Goal: Transaction & Acquisition: Purchase product/service

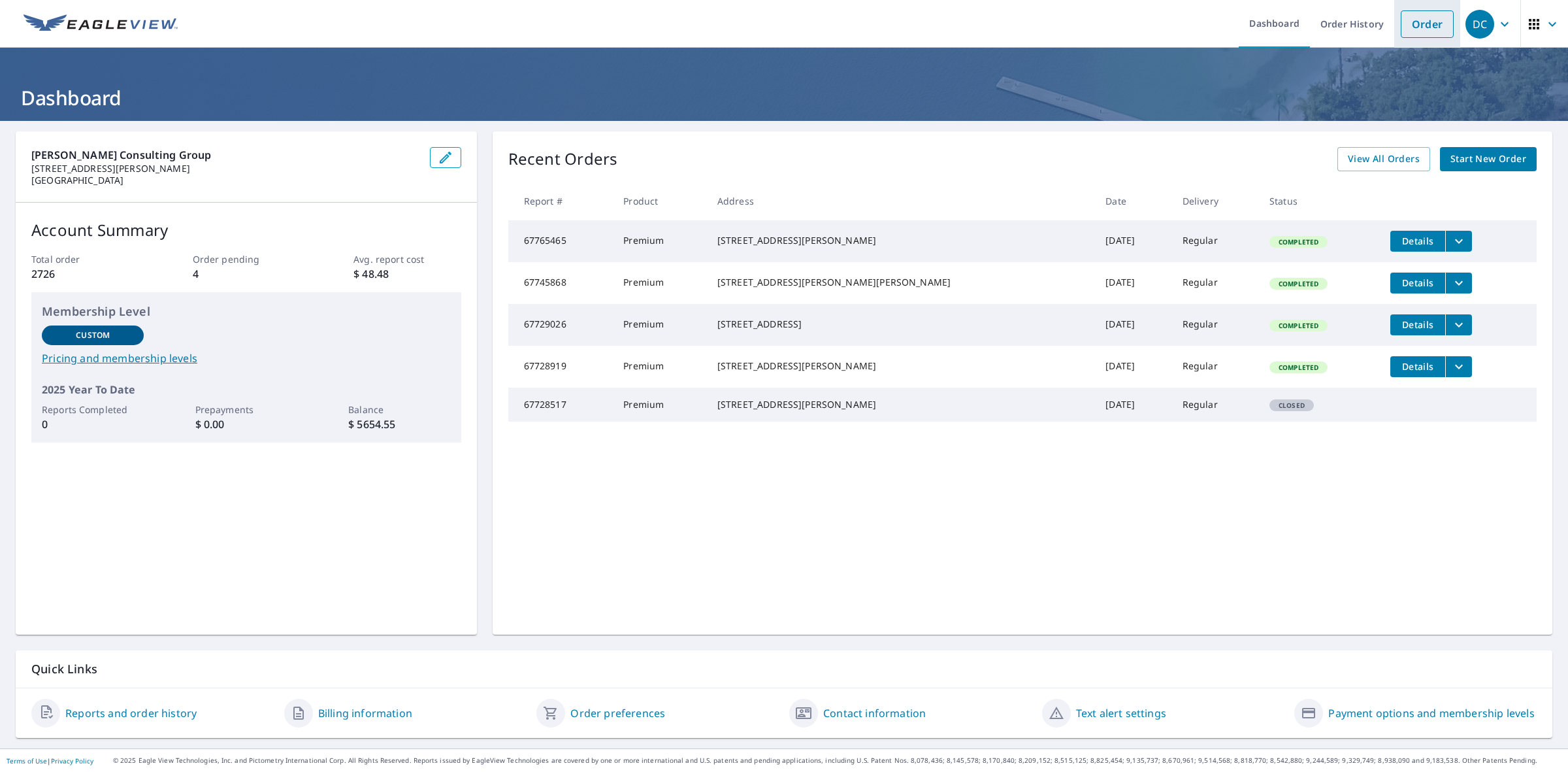
click at [1400, 15] on link "Order" at bounding box center [1427, 24] width 53 height 27
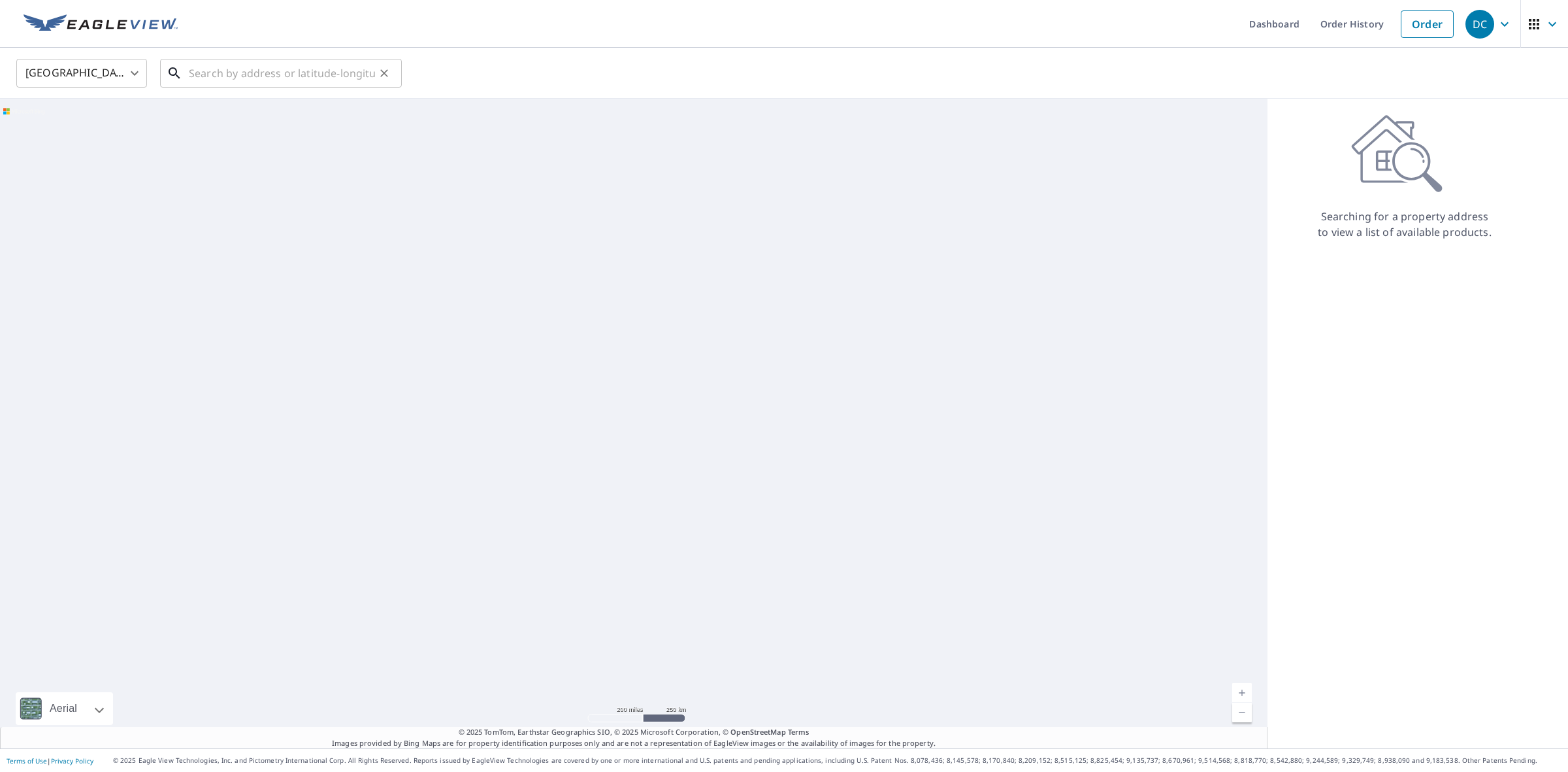
click at [284, 73] on input "text" at bounding box center [282, 73] width 186 height 36
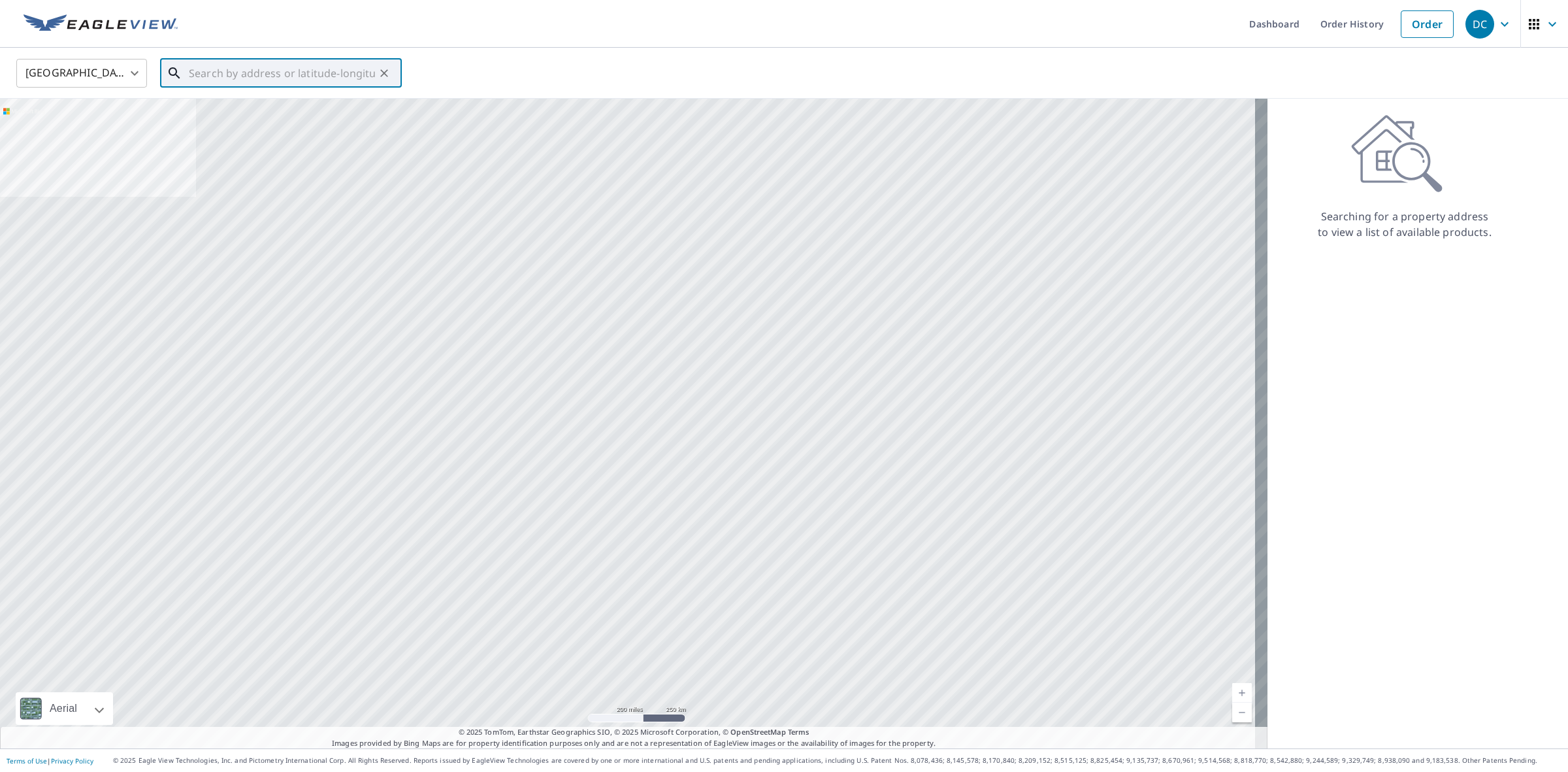
paste input "[STREET_ADDRESS][PERSON_NAME]"
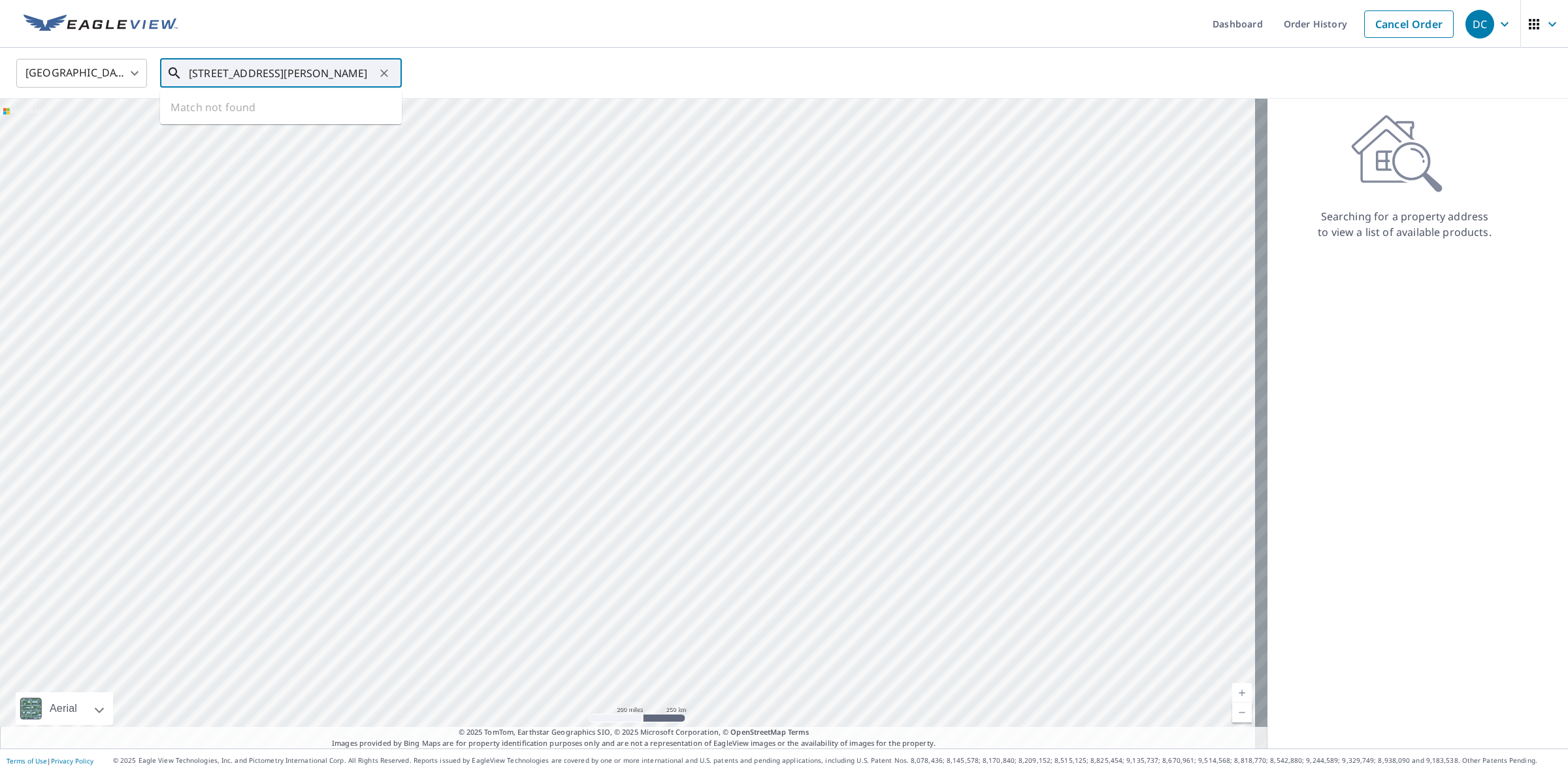
scroll to position [0, 2]
click at [208, 116] on span "[STREET_ADDRESS][PERSON_NAME]" at bounding box center [289, 111] width 205 height 16
type input "[STREET_ADDRESS][PERSON_NAME]"
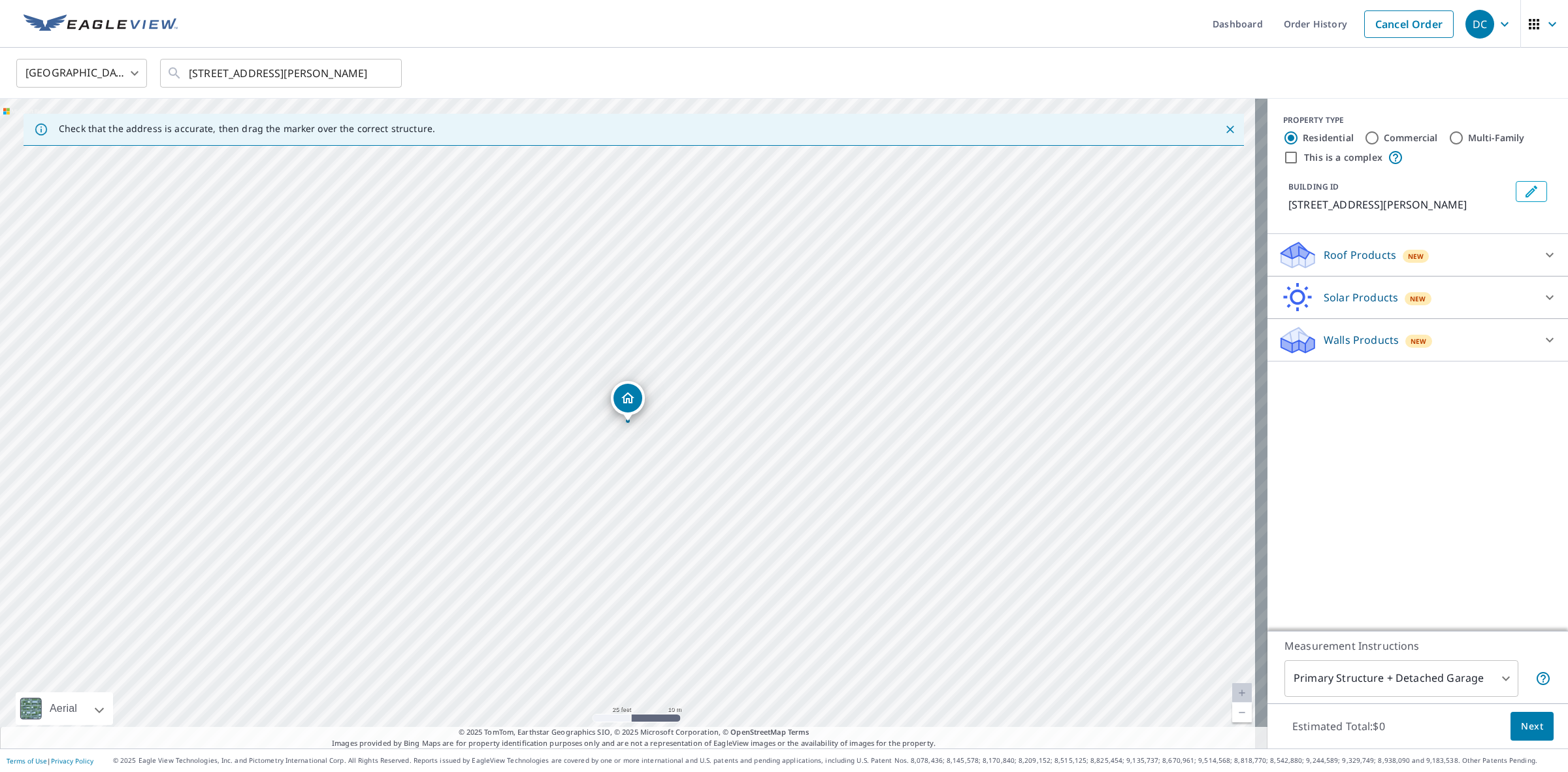
click at [618, 400] on div "Dropped pin, building 1, Residential property, 716 Hunt Cir Lake Wales, FL 33853" at bounding box center [627, 398] width 29 height 29
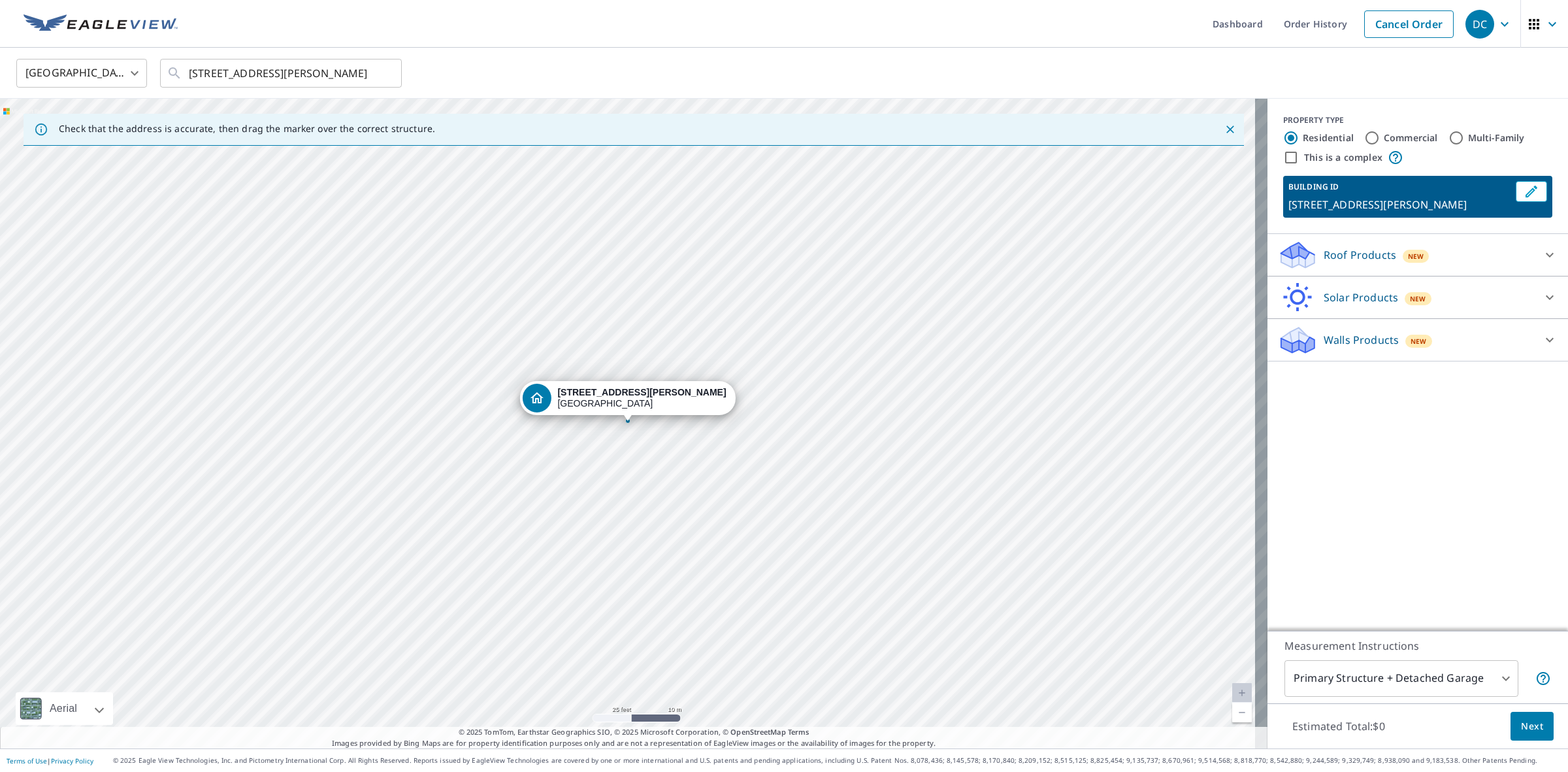
click at [1534, 250] on div at bounding box center [1550, 255] width 32 height 32
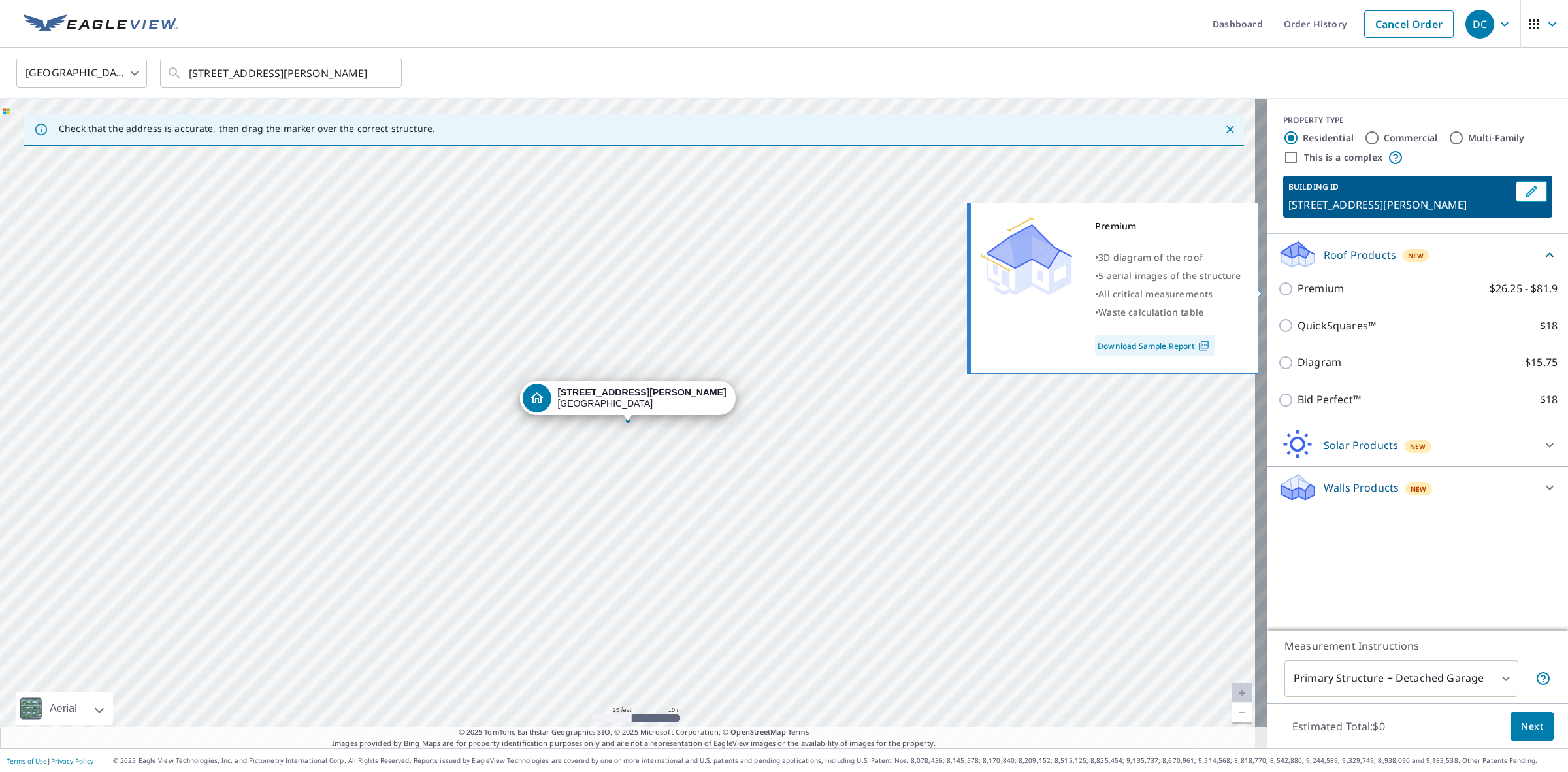
click at [1343, 286] on label "Premium $26.25 - $81.9" at bounding box center [1427, 289] width 260 height 17
click at [1297, 286] on input "Premium $26.25 - $81.9" at bounding box center [1287, 289] width 20 height 16
checkbox input "true"
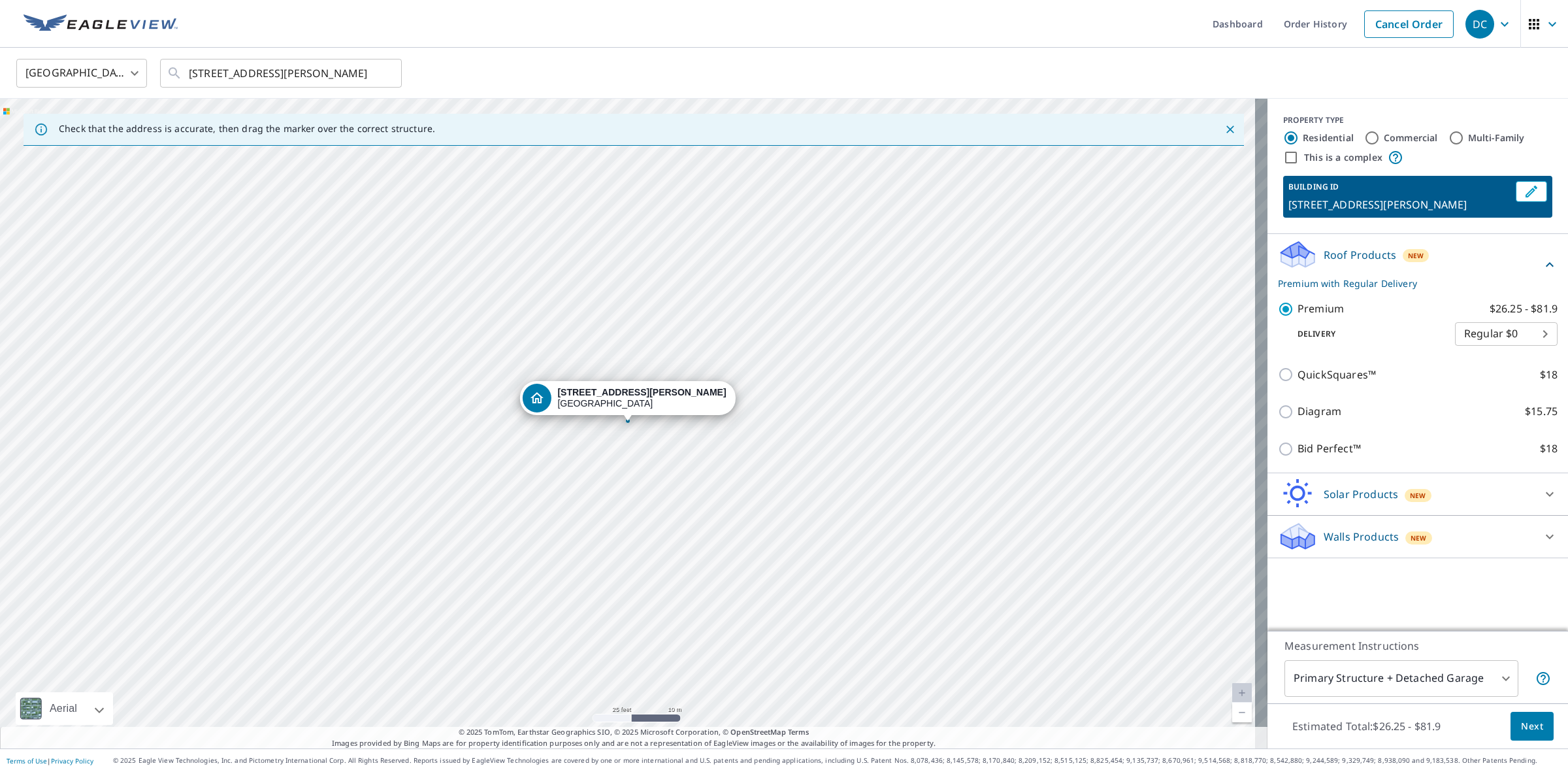
click at [1520, 720] on span "Next" at bounding box center [1531, 727] width 22 height 17
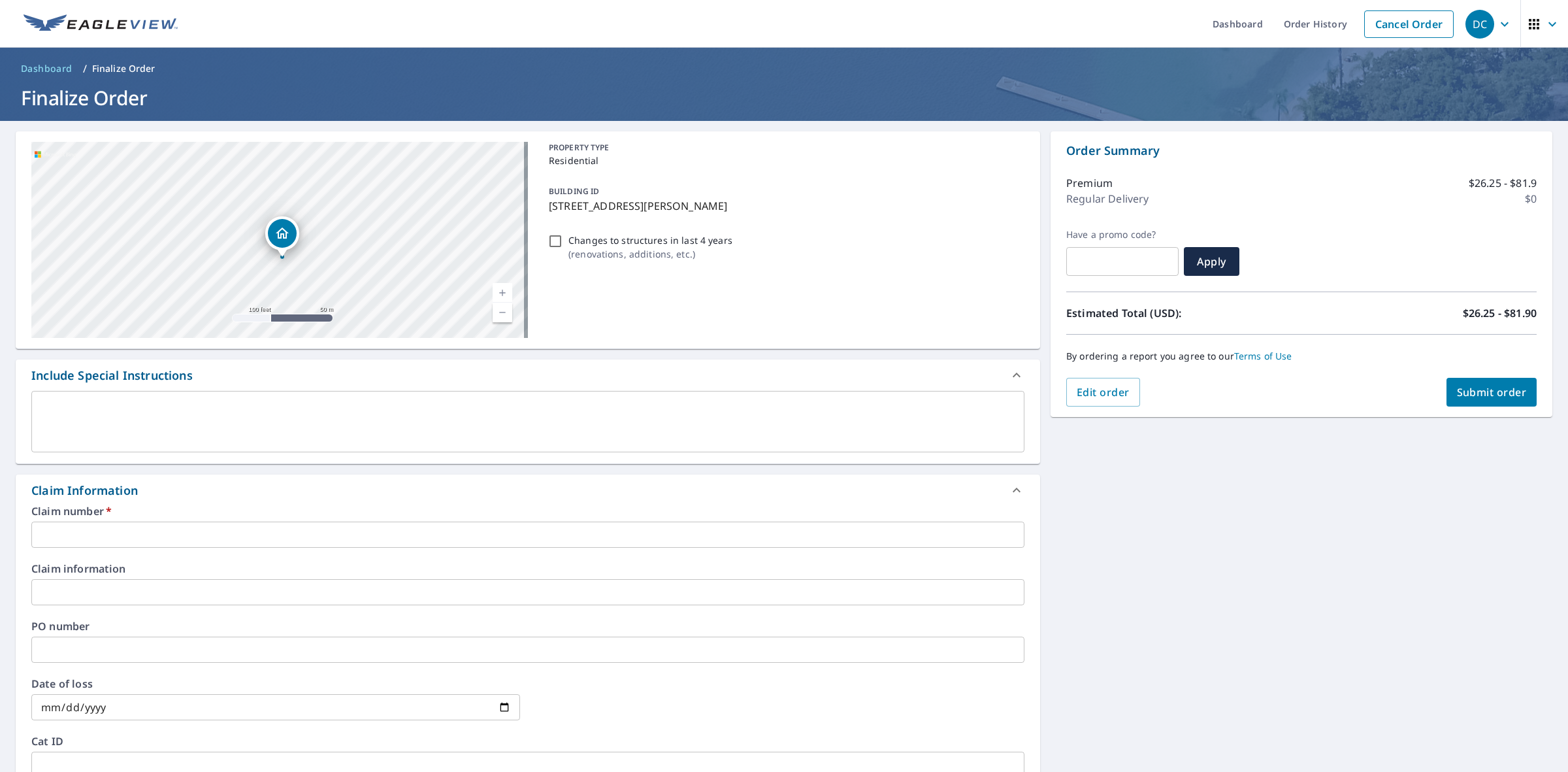
click at [284, 239] on icon "Dropped pin, building 1, Residential property, 716 Hunt Cir Lake Wales, FL 33853" at bounding box center [282, 233] width 16 height 16
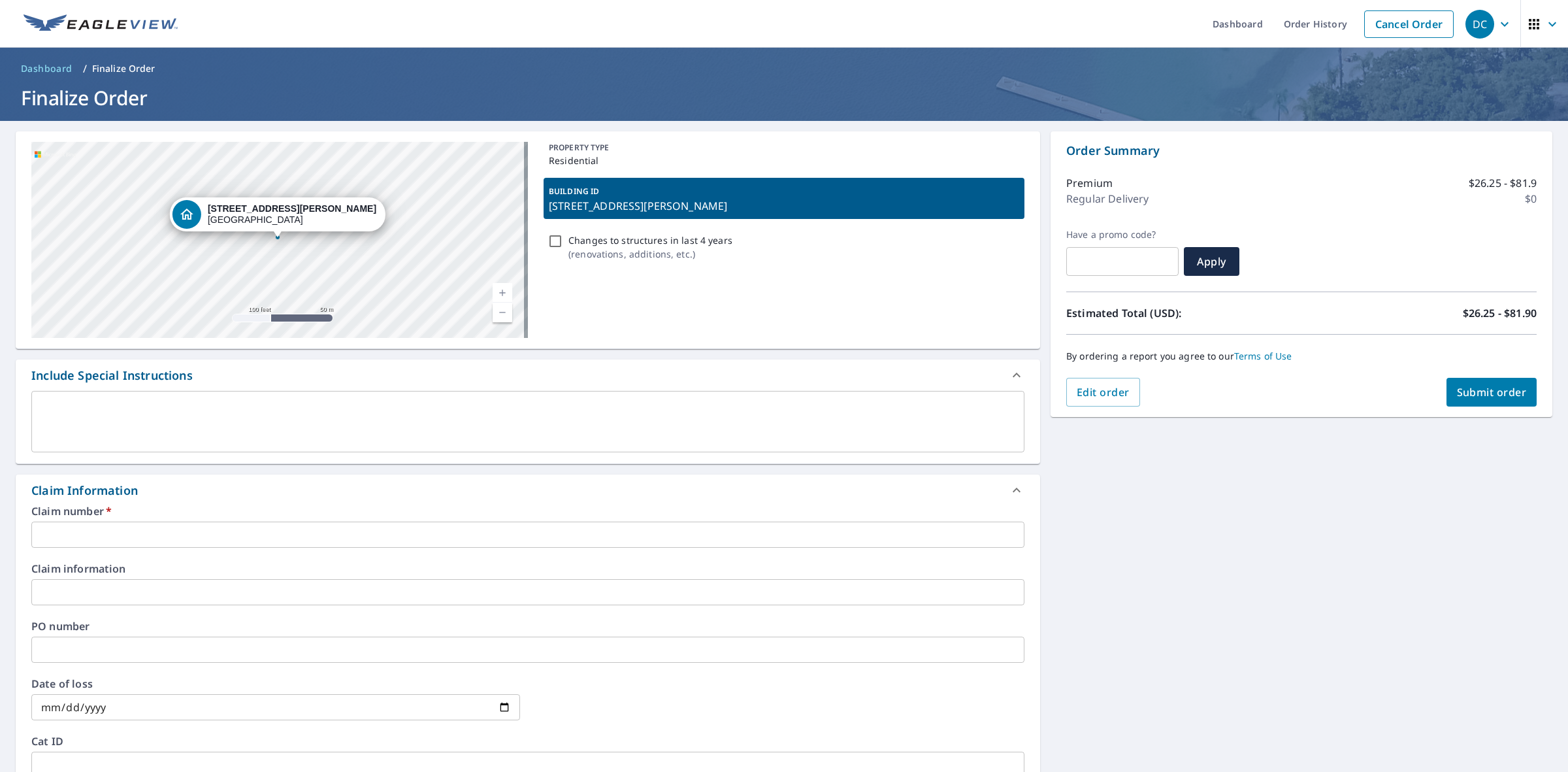
click at [145, 545] on input "text" at bounding box center [528, 534] width 993 height 26
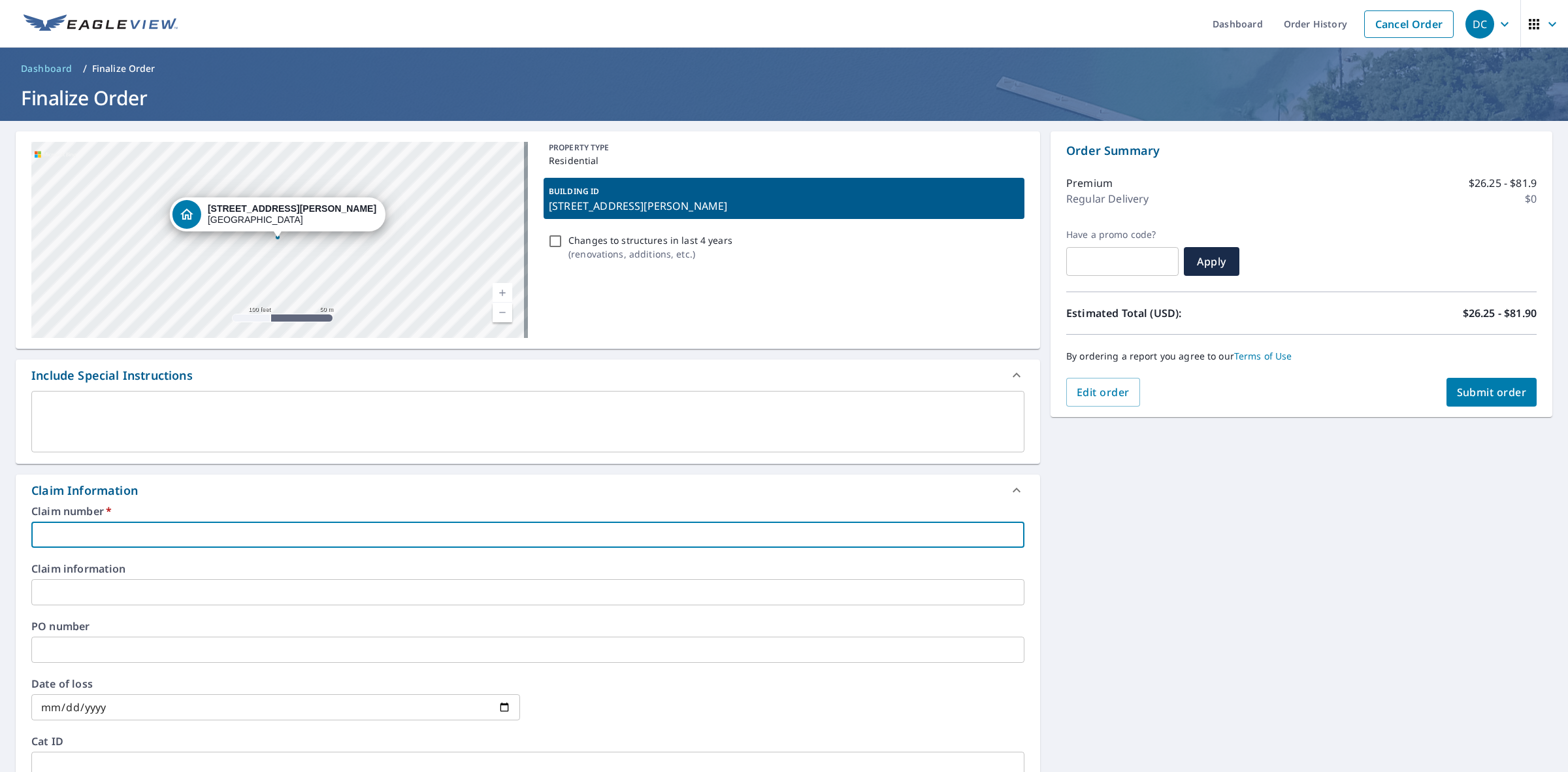
paste input "100317822"
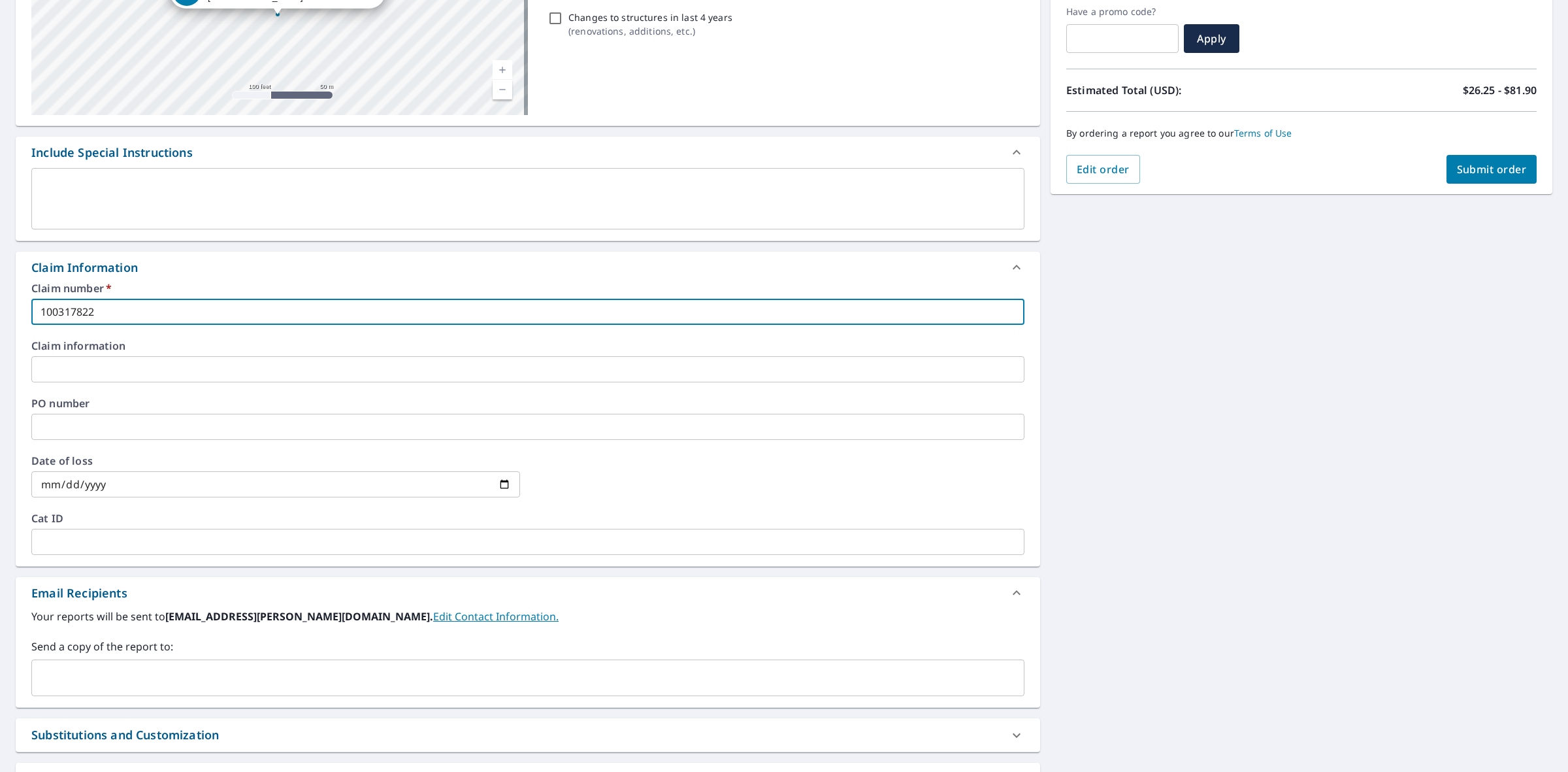
scroll to position [245, 0]
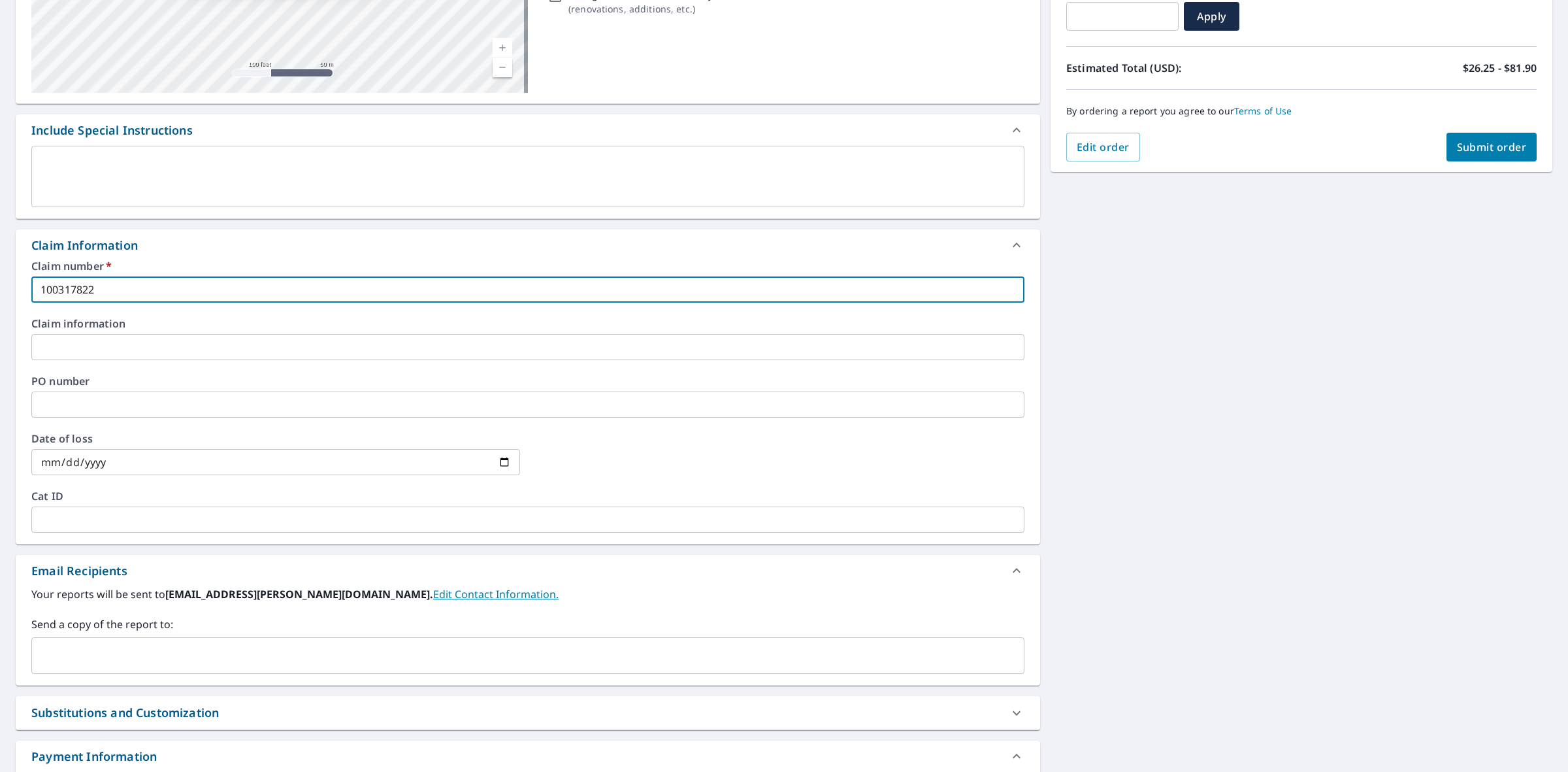
type input "100317822"
click at [197, 463] on input "date" at bounding box center [276, 462] width 488 height 26
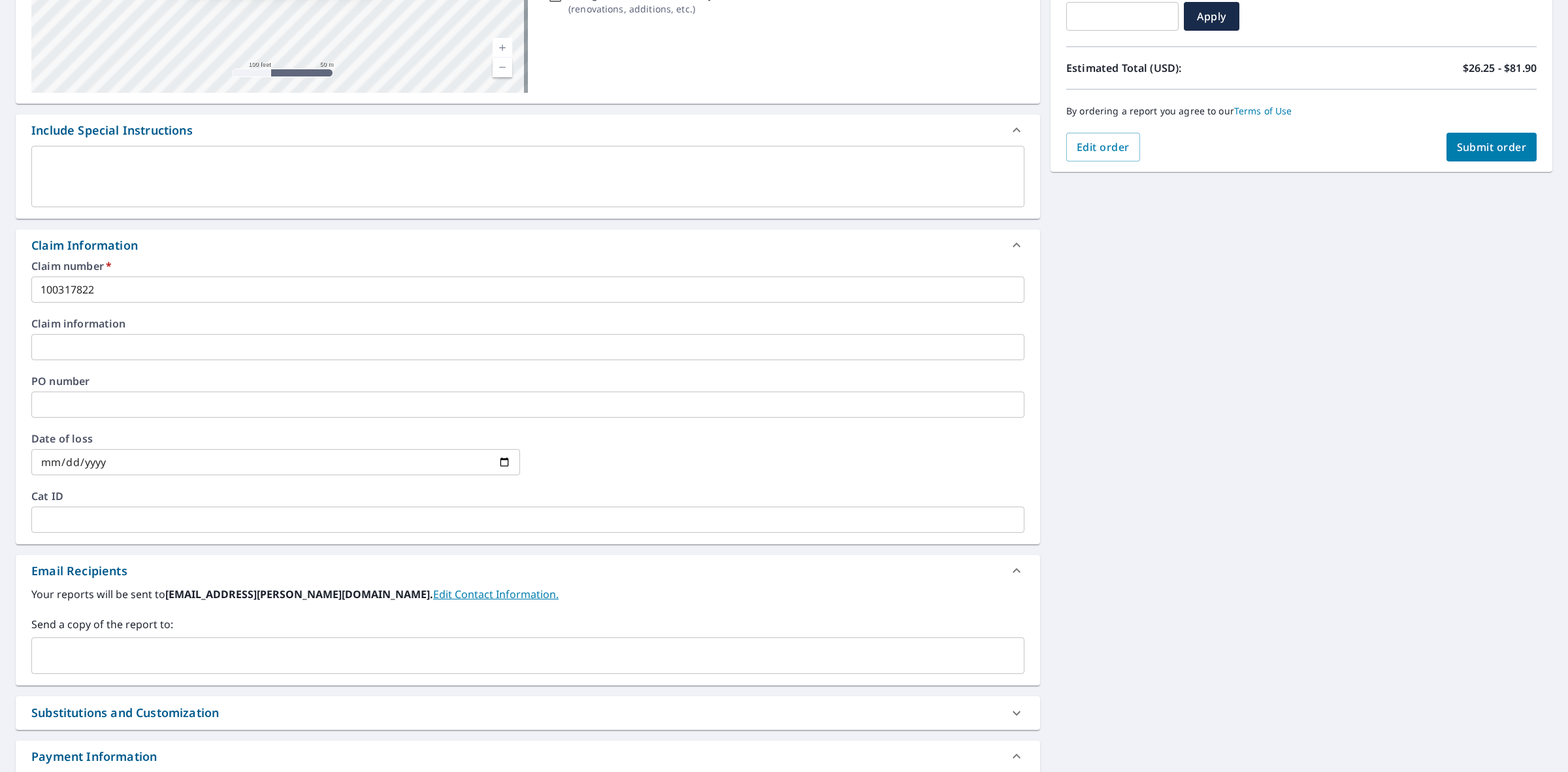
click at [39, 458] on input "date" at bounding box center [276, 462] width 488 height 26
type input "[DATE]"
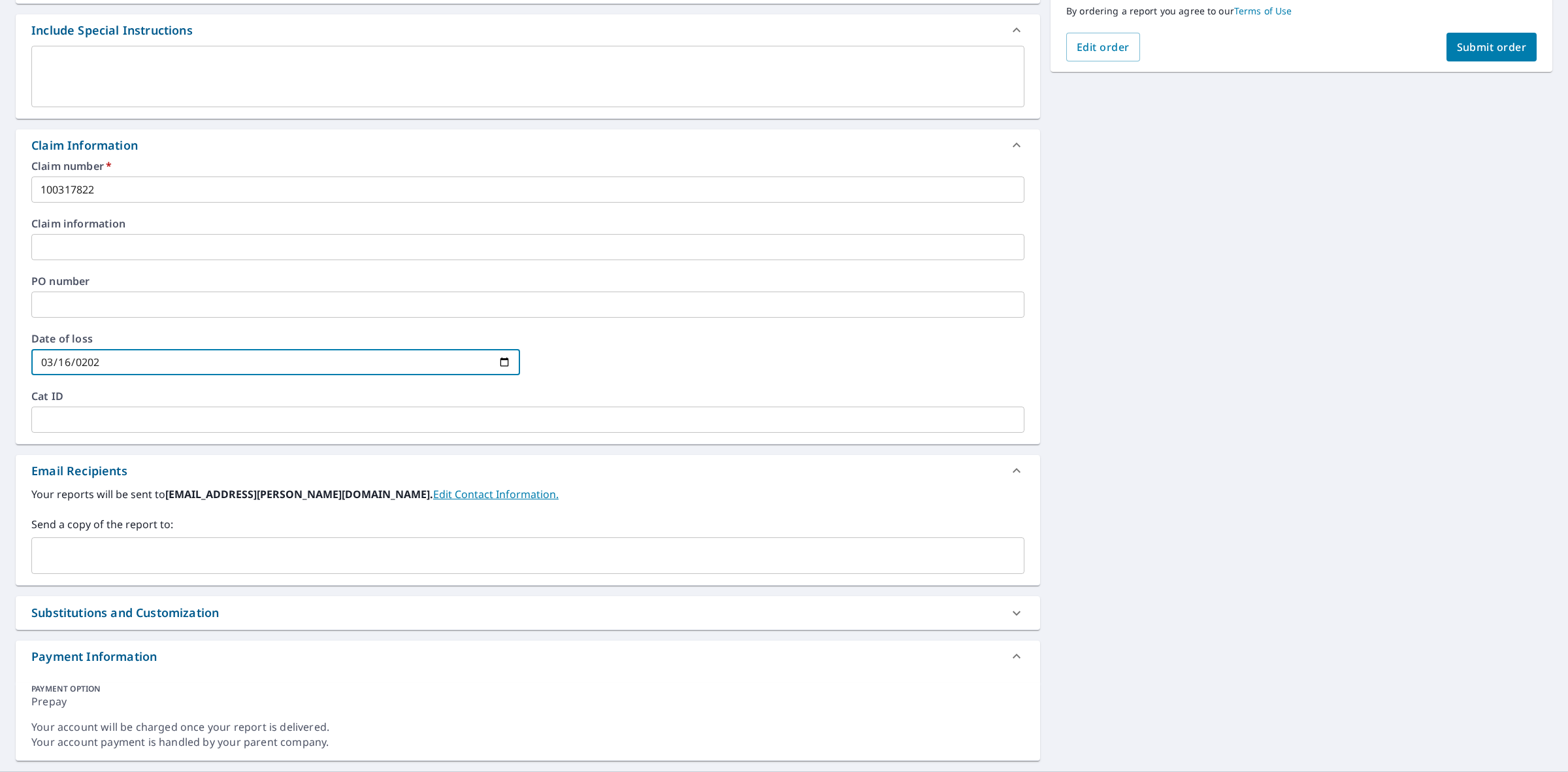
scroll to position [368, 0]
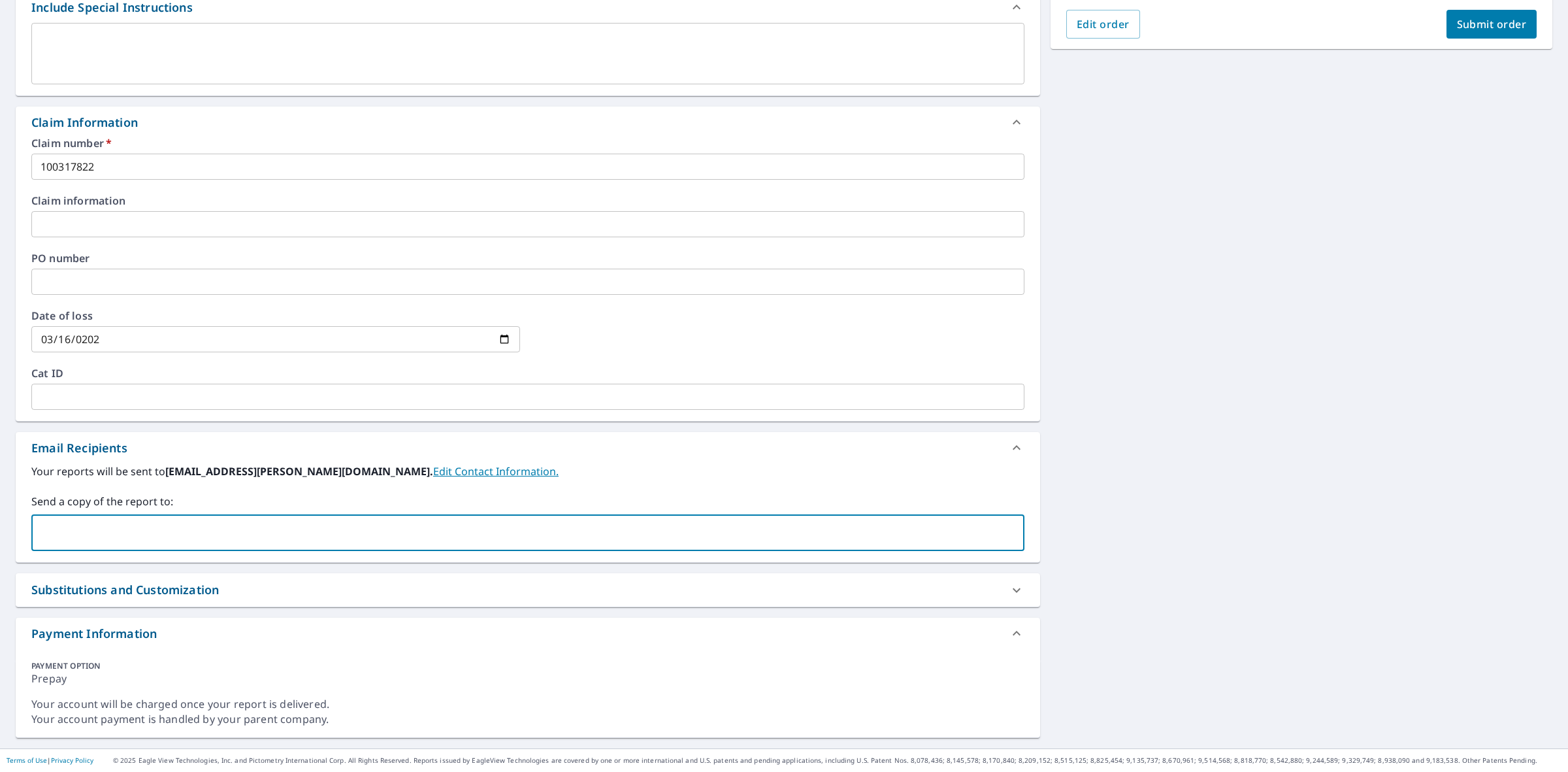
click at [257, 536] on input "text" at bounding box center [518, 533] width 962 height 25
paste input "[EMAIL_ADDRESS][PERSON_NAME][DOMAIN_NAME]"
type input "[EMAIL_ADDRESS][PERSON_NAME][DOMAIN_NAME]"
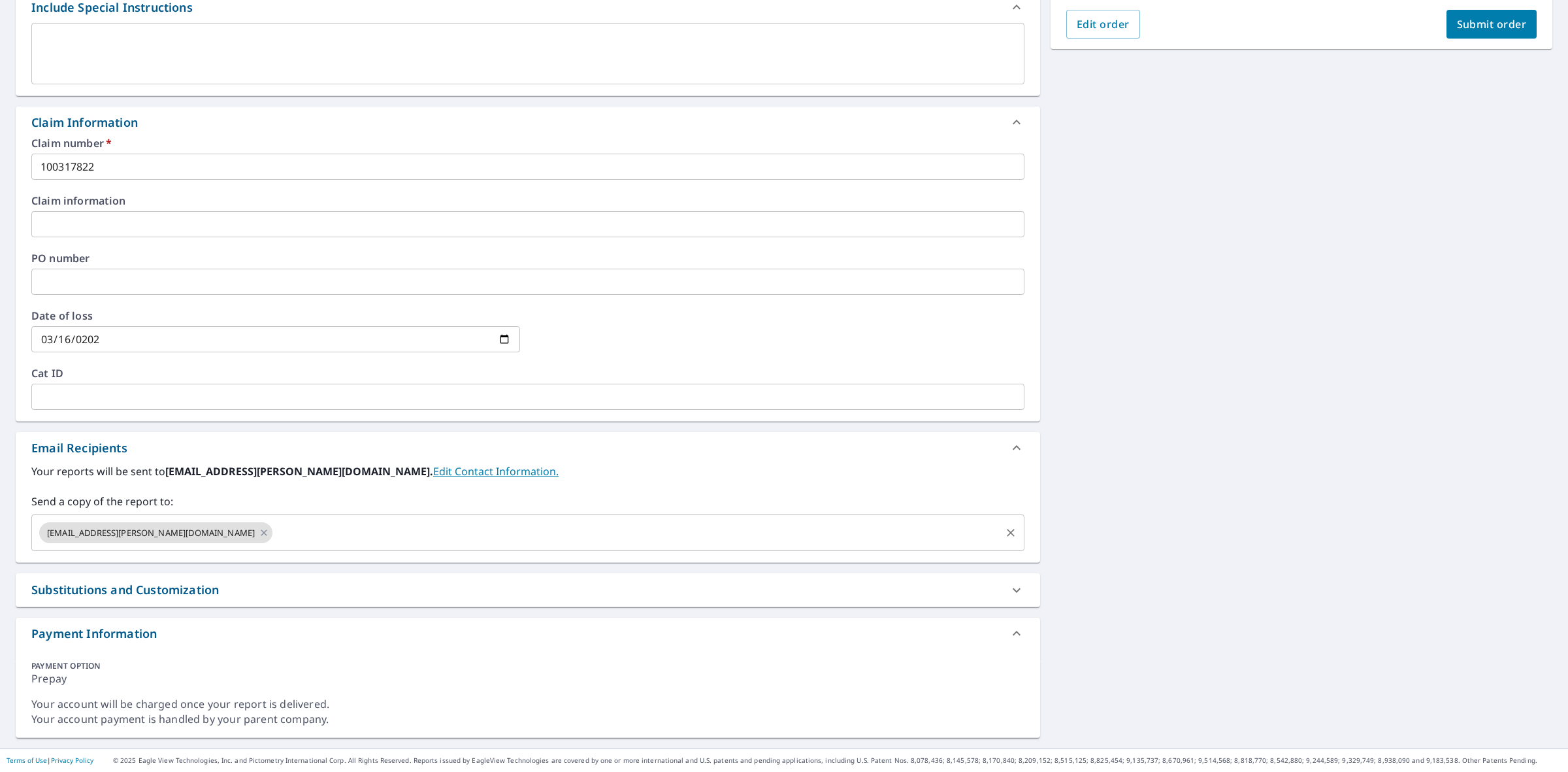
click at [274, 536] on input "text" at bounding box center [636, 533] width 725 height 25
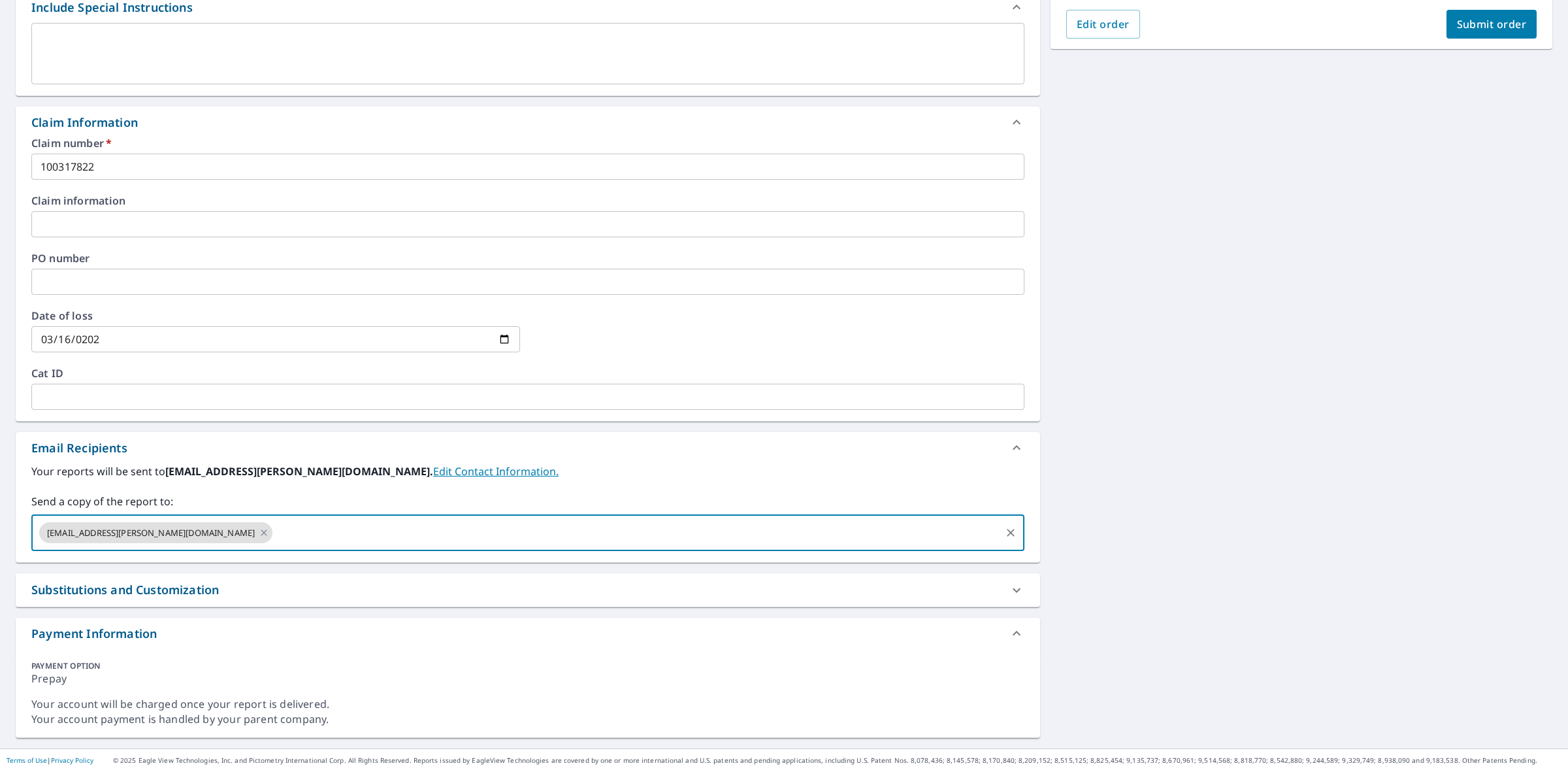
paste input "[PERSON_NAME][EMAIL_ADDRESS][PERSON_NAME][PERSON_NAME][DOMAIN_NAME]"
type input "[PERSON_NAME][EMAIL_ADDRESS][PERSON_NAME][PERSON_NAME][DOMAIN_NAME]"
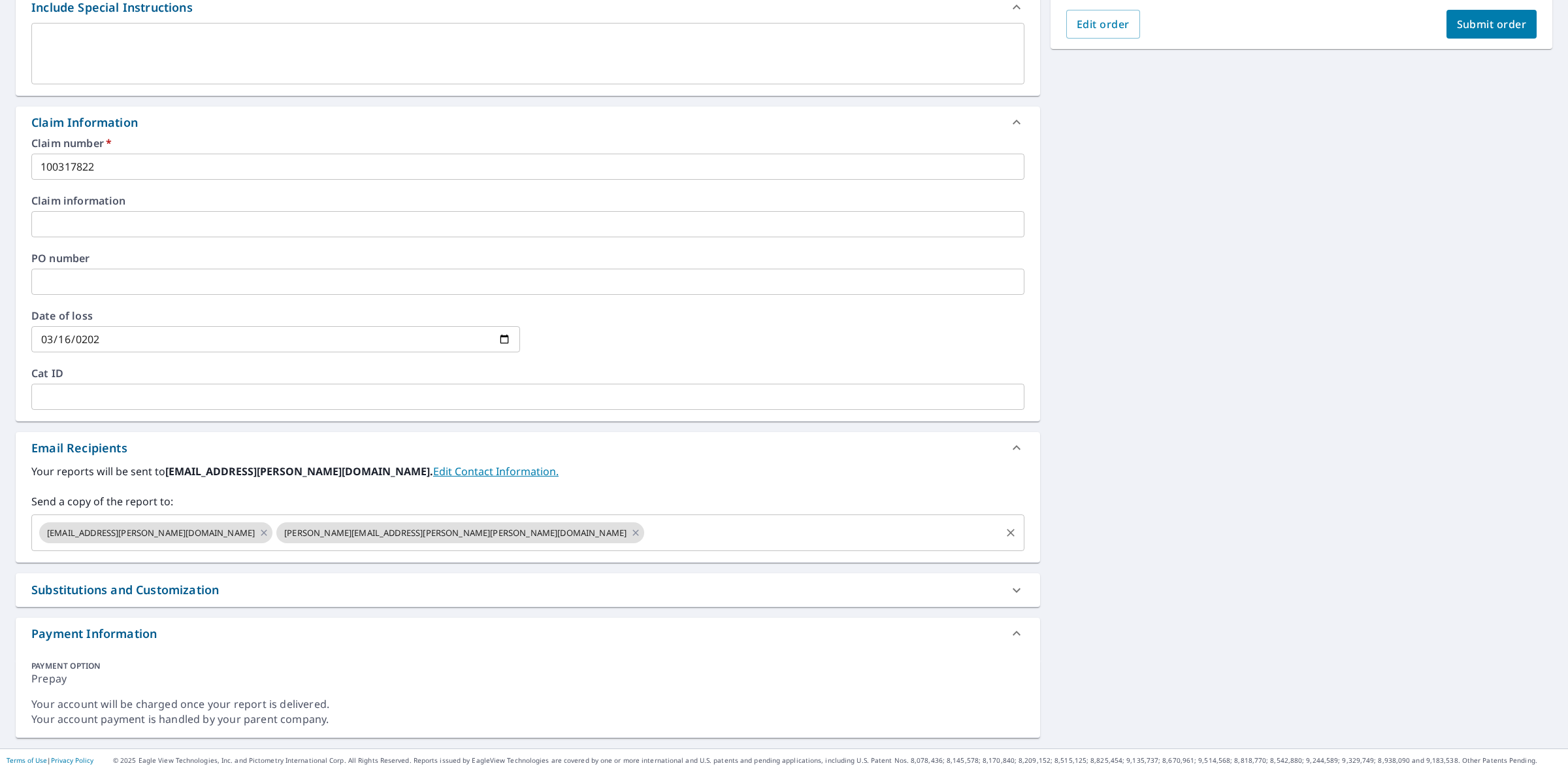
scroll to position [0, 0]
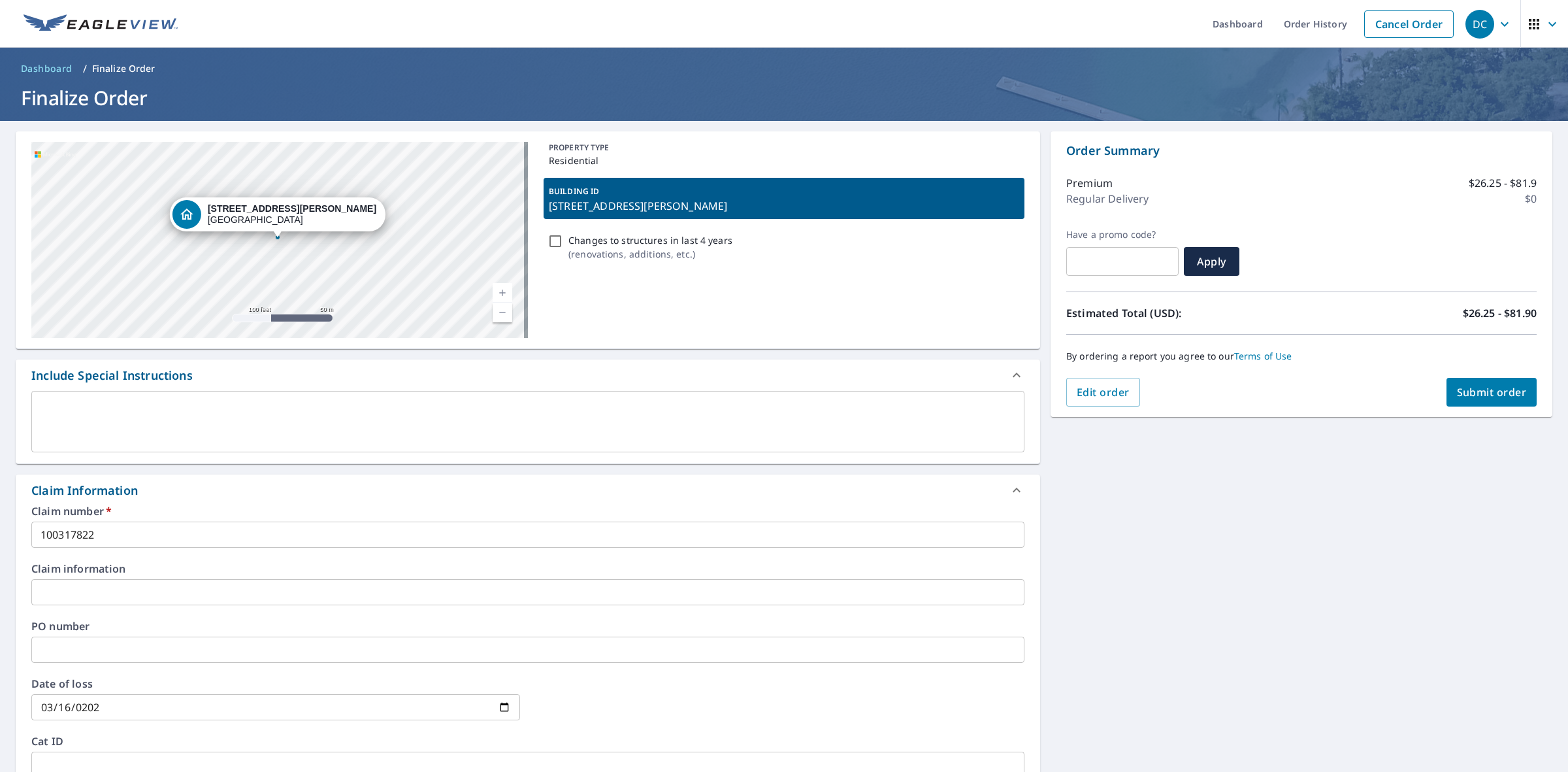
click at [1448, 400] on button "Submit order" at bounding box center [1492, 392] width 91 height 29
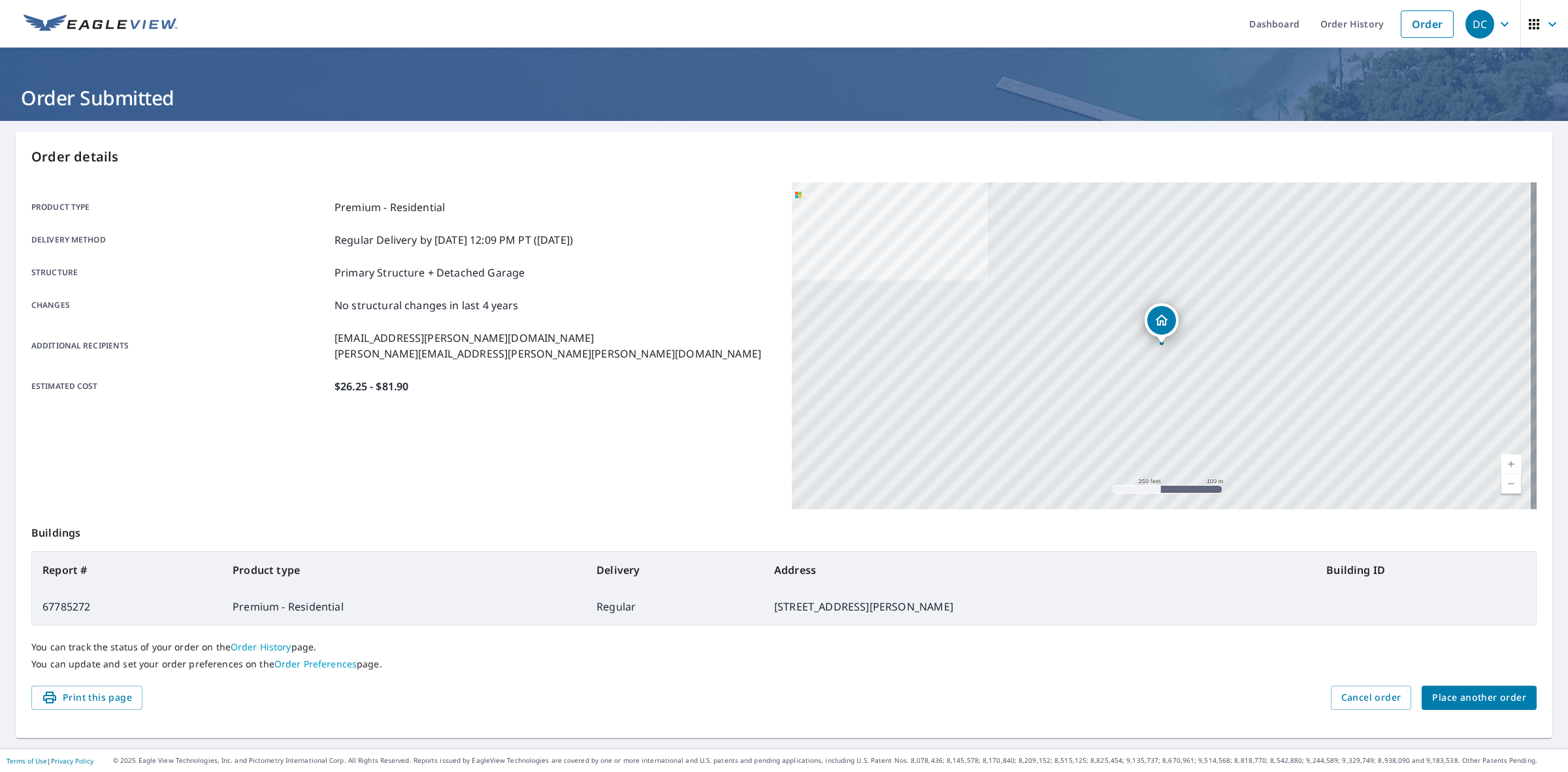
click at [1491, 693] on span "Place another order" at bounding box center [1479, 698] width 94 height 17
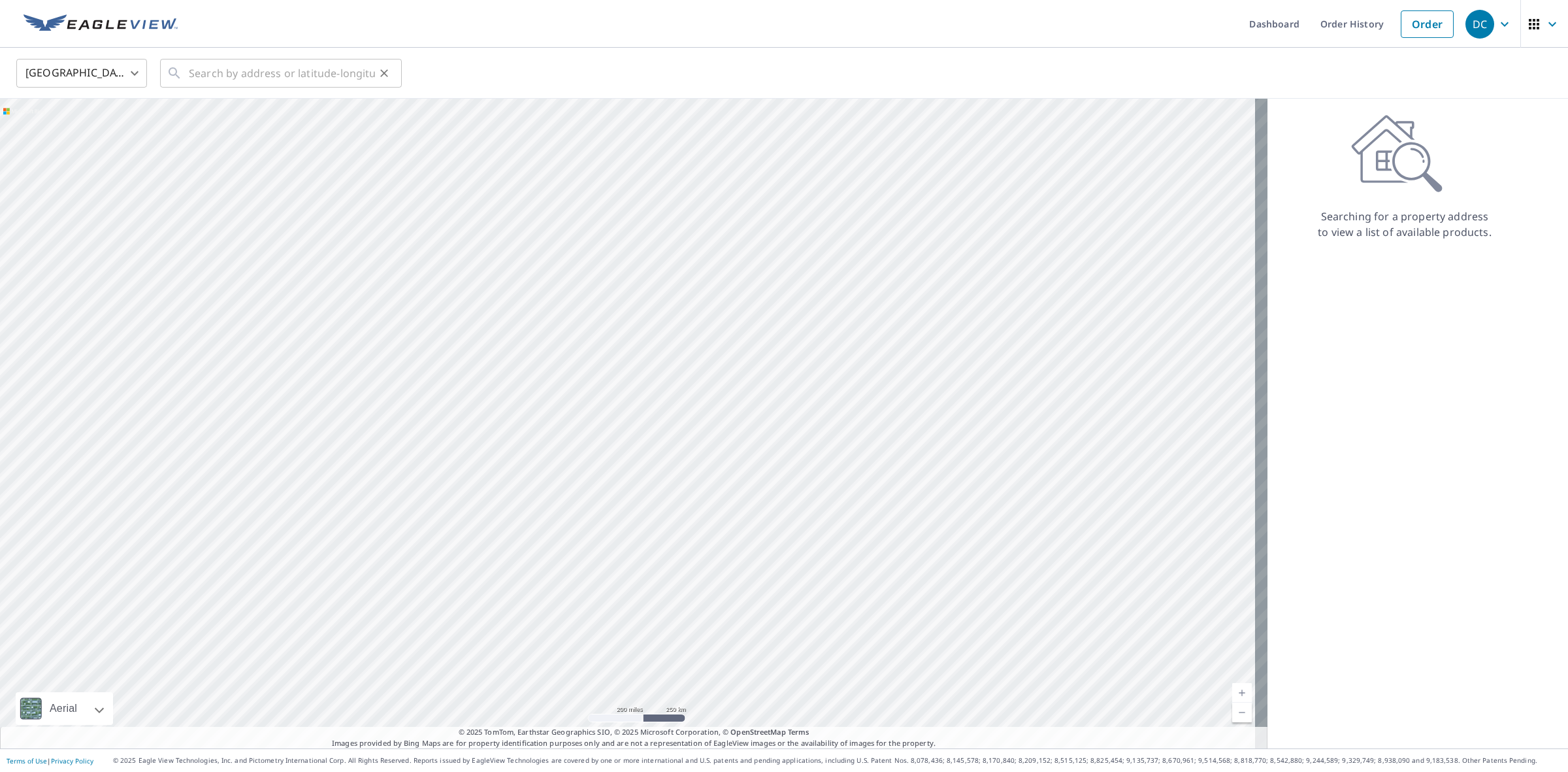
click at [180, 69] on icon at bounding box center [174, 73] width 16 height 16
click at [245, 83] on input "text" at bounding box center [282, 73] width 186 height 36
paste input "[STREET_ADDRESS]"
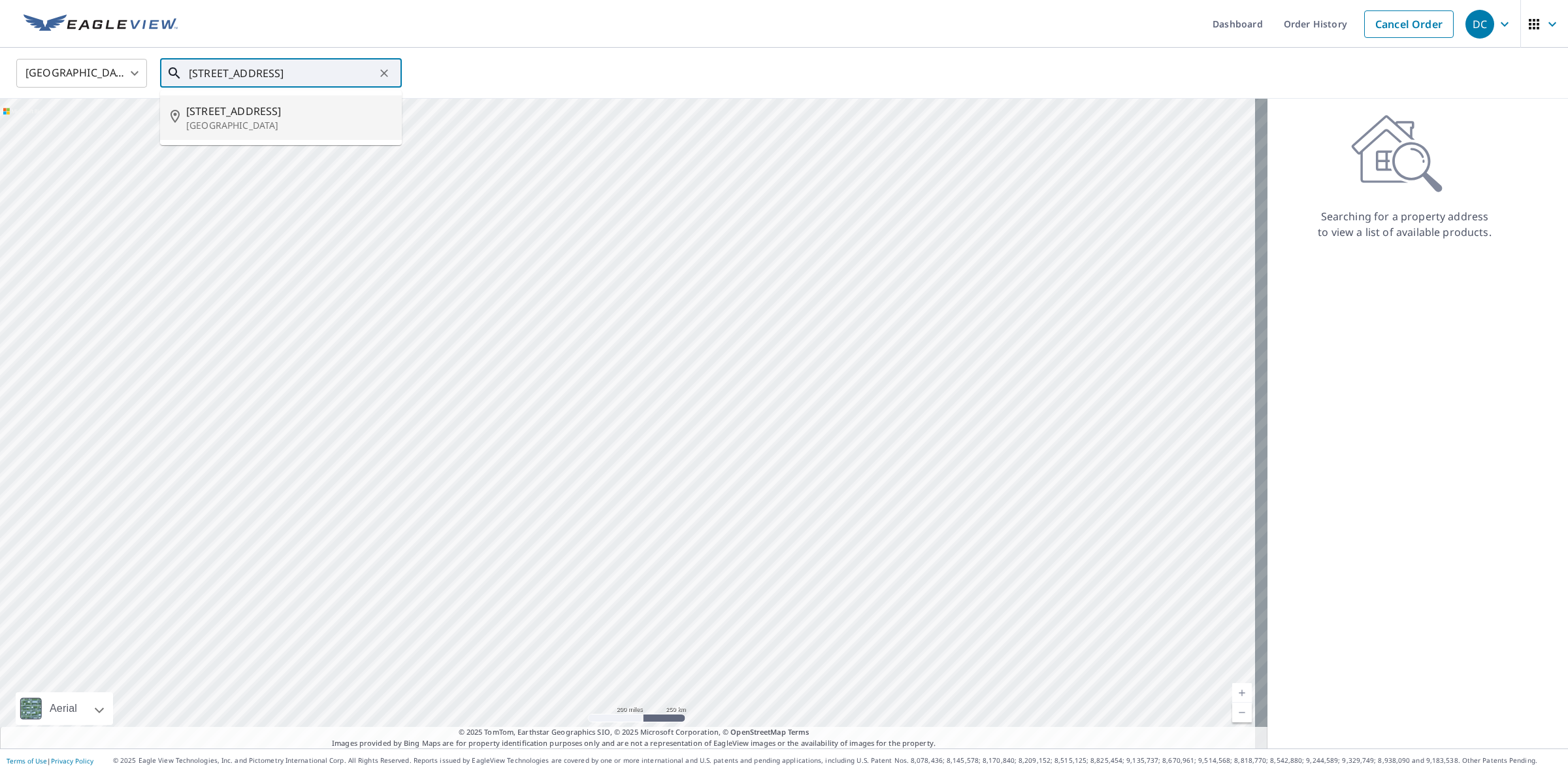
click at [275, 129] on p "[GEOGRAPHIC_DATA]" at bounding box center [289, 125] width 205 height 13
type input "[STREET_ADDRESS]"
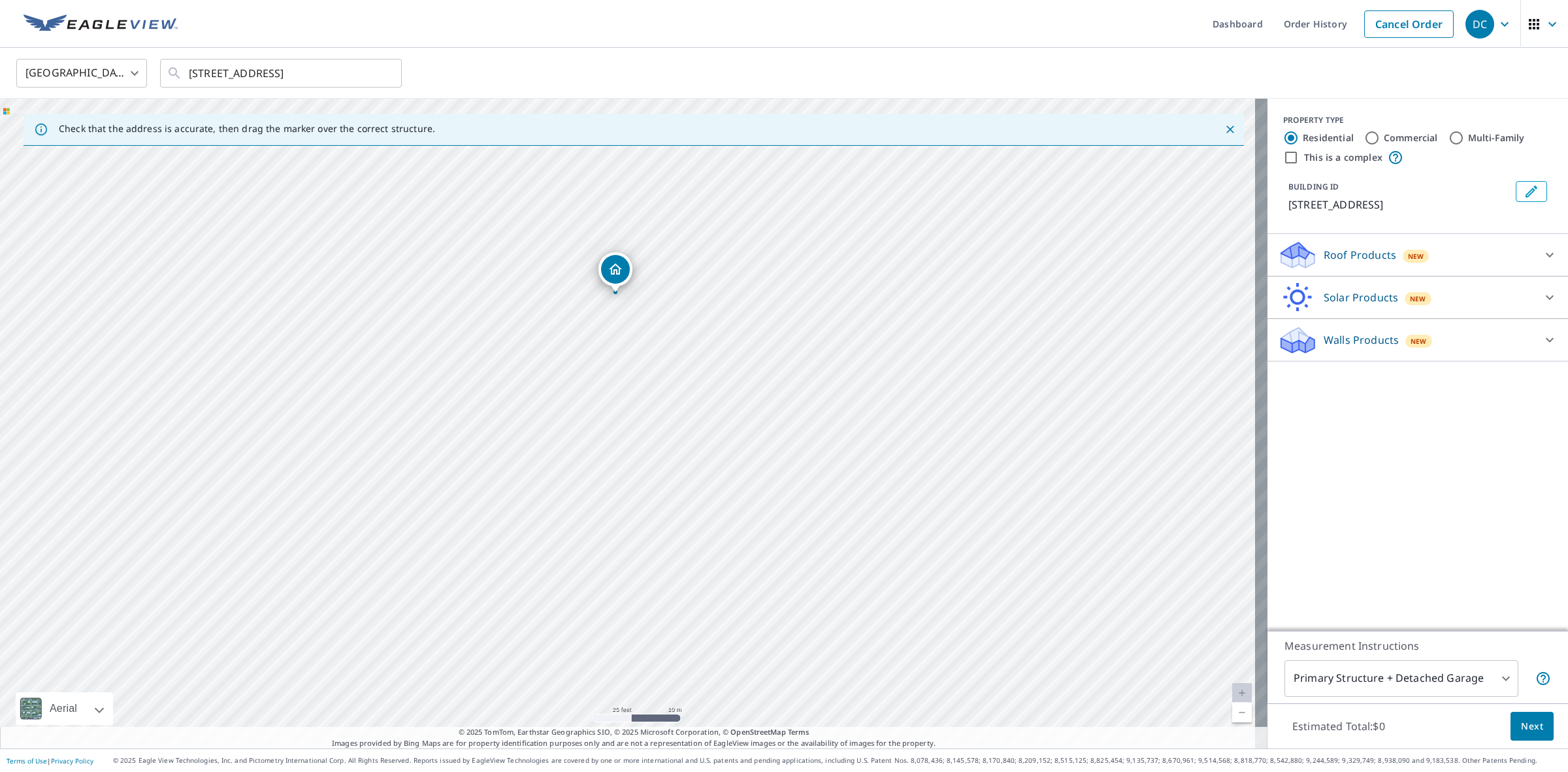
drag, startPoint x: 661, startPoint y: 468, endPoint x: 658, endPoint y: 412, distance: 56.1
click at [658, 412] on div "[STREET_ADDRESS]" at bounding box center [633, 424] width 1268 height 650
click at [616, 270] on icon "Dropped pin, building 1, Residential property, 541 Vista Way Ln Eagle Lake, FL …" at bounding box center [615, 269] width 13 height 11
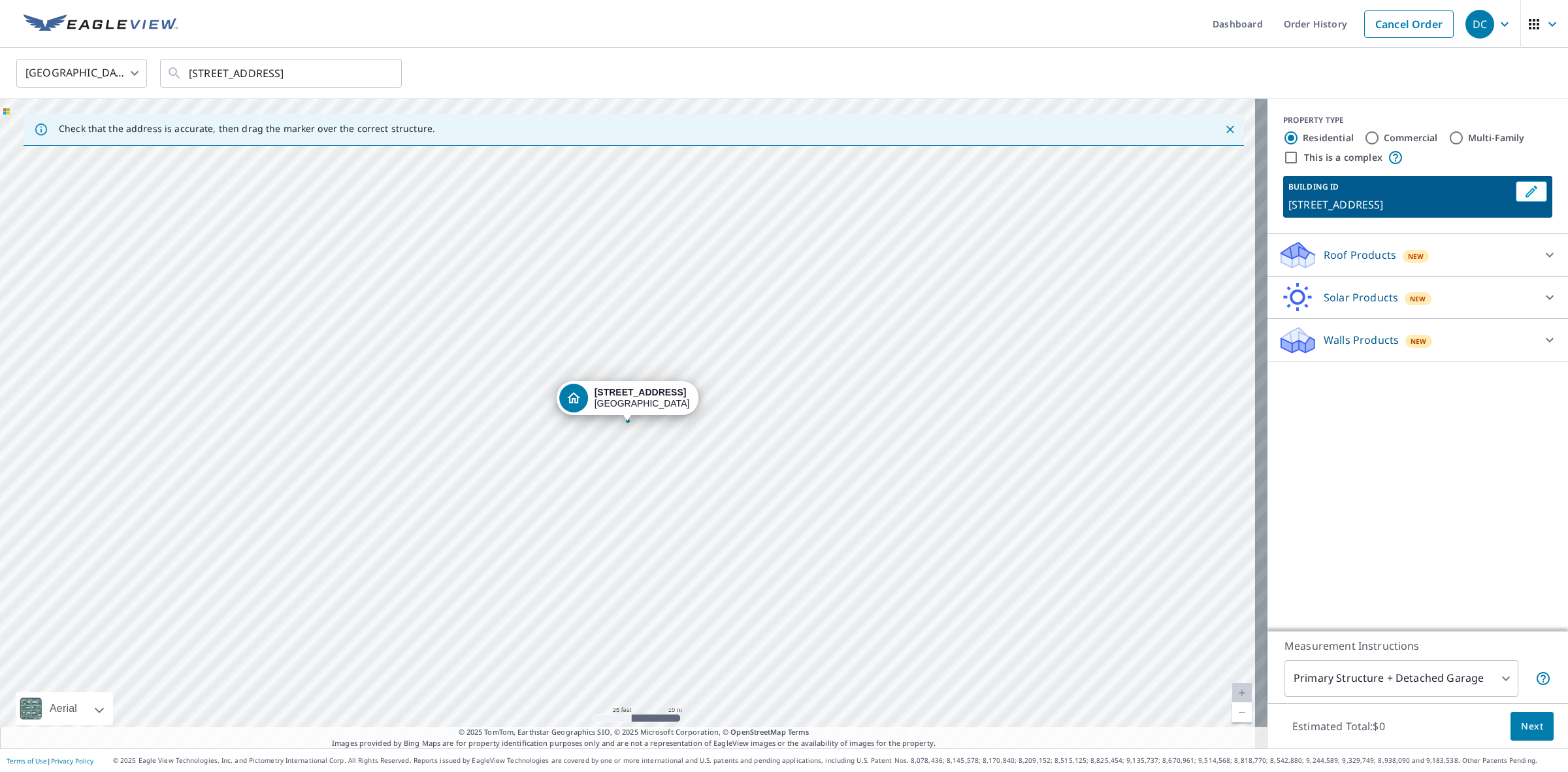
click at [1542, 258] on icon at bounding box center [1549, 255] width 16 height 16
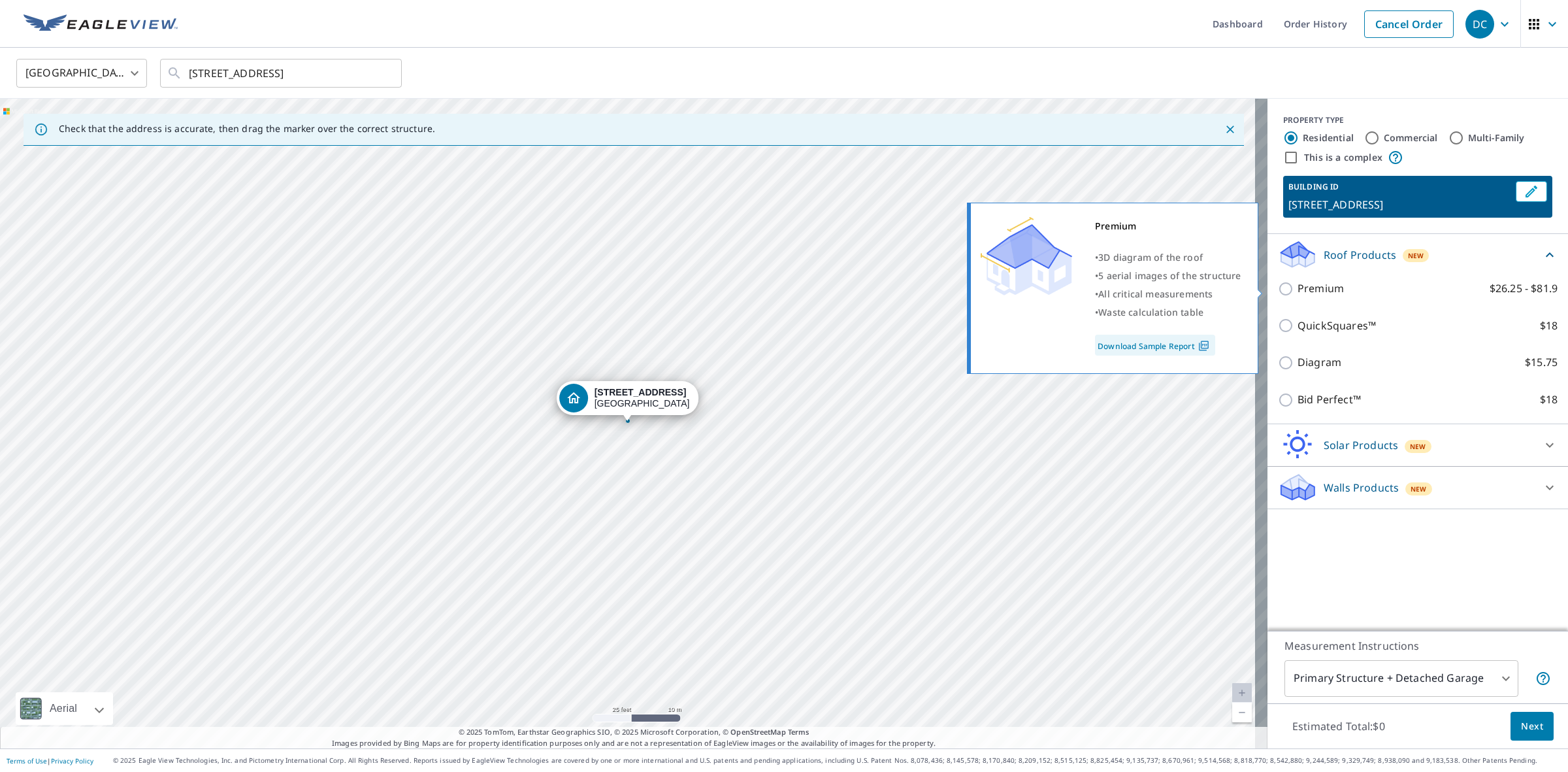
click at [1300, 291] on p "Premium" at bounding box center [1320, 289] width 46 height 17
click at [1297, 291] on input "Premium $26.25 - $81.9" at bounding box center [1287, 289] width 20 height 16
checkbox input "true"
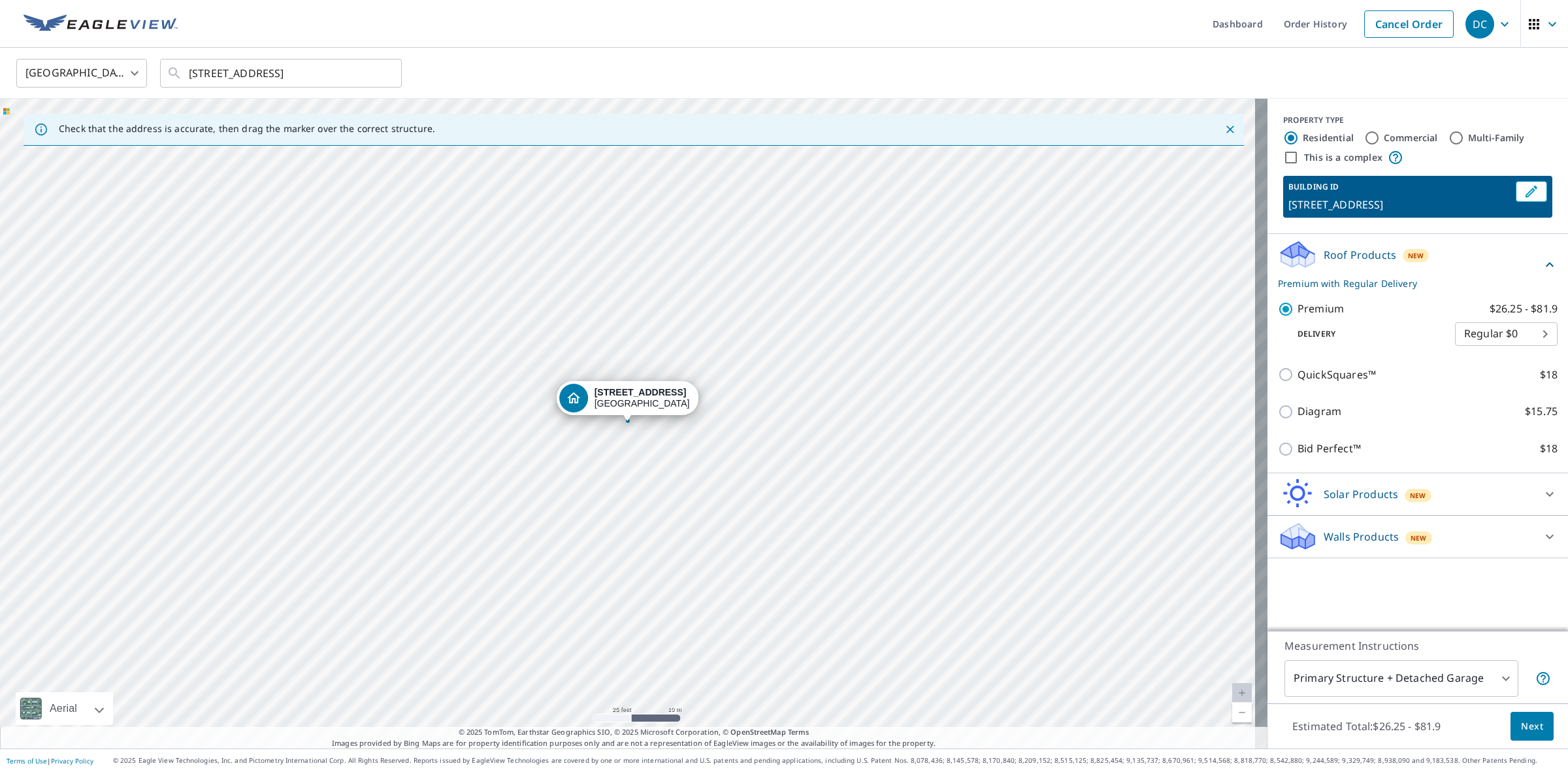
click at [1520, 730] on span "Next" at bounding box center [1531, 727] width 22 height 17
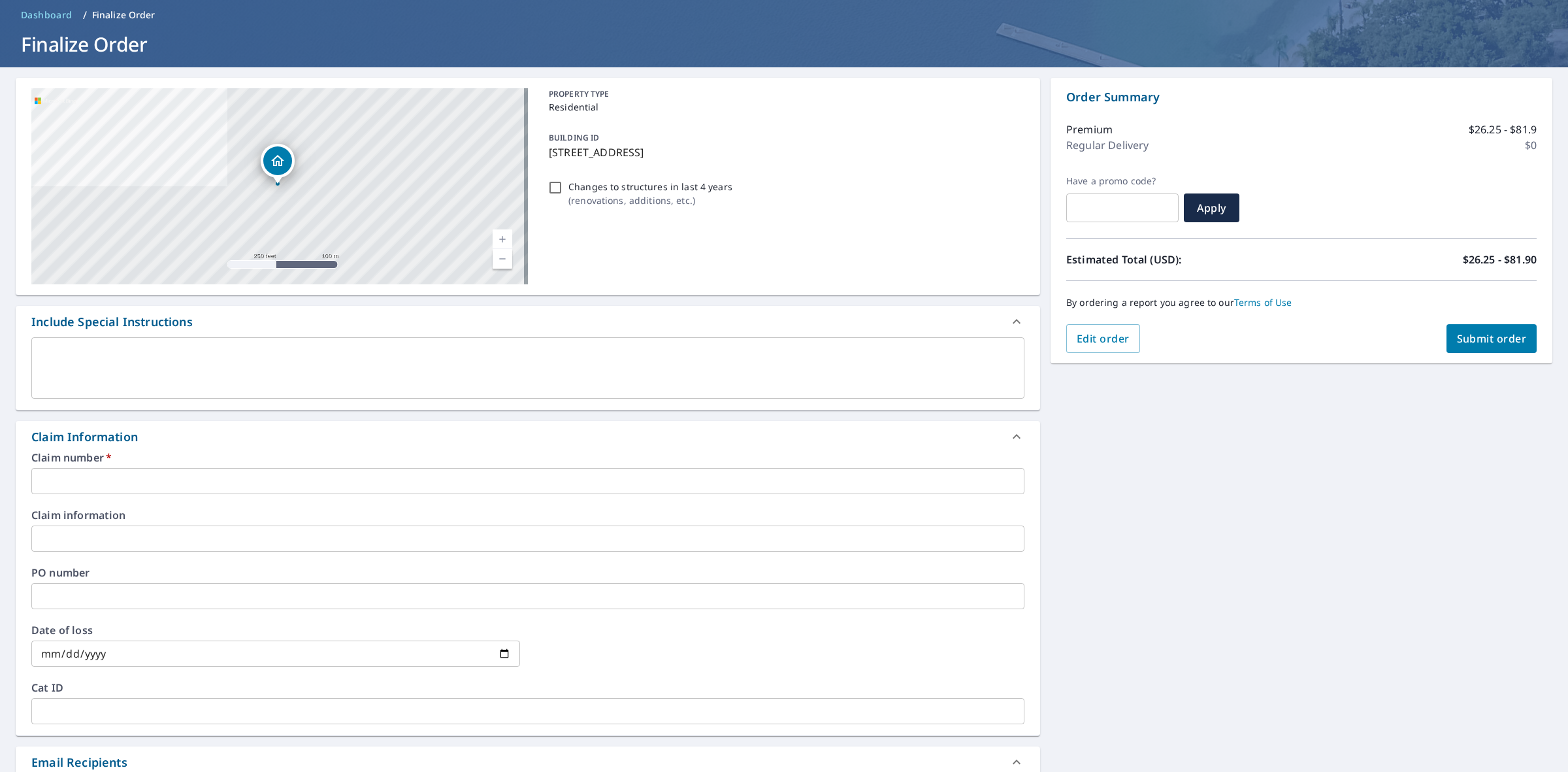
scroll to position [82, 0]
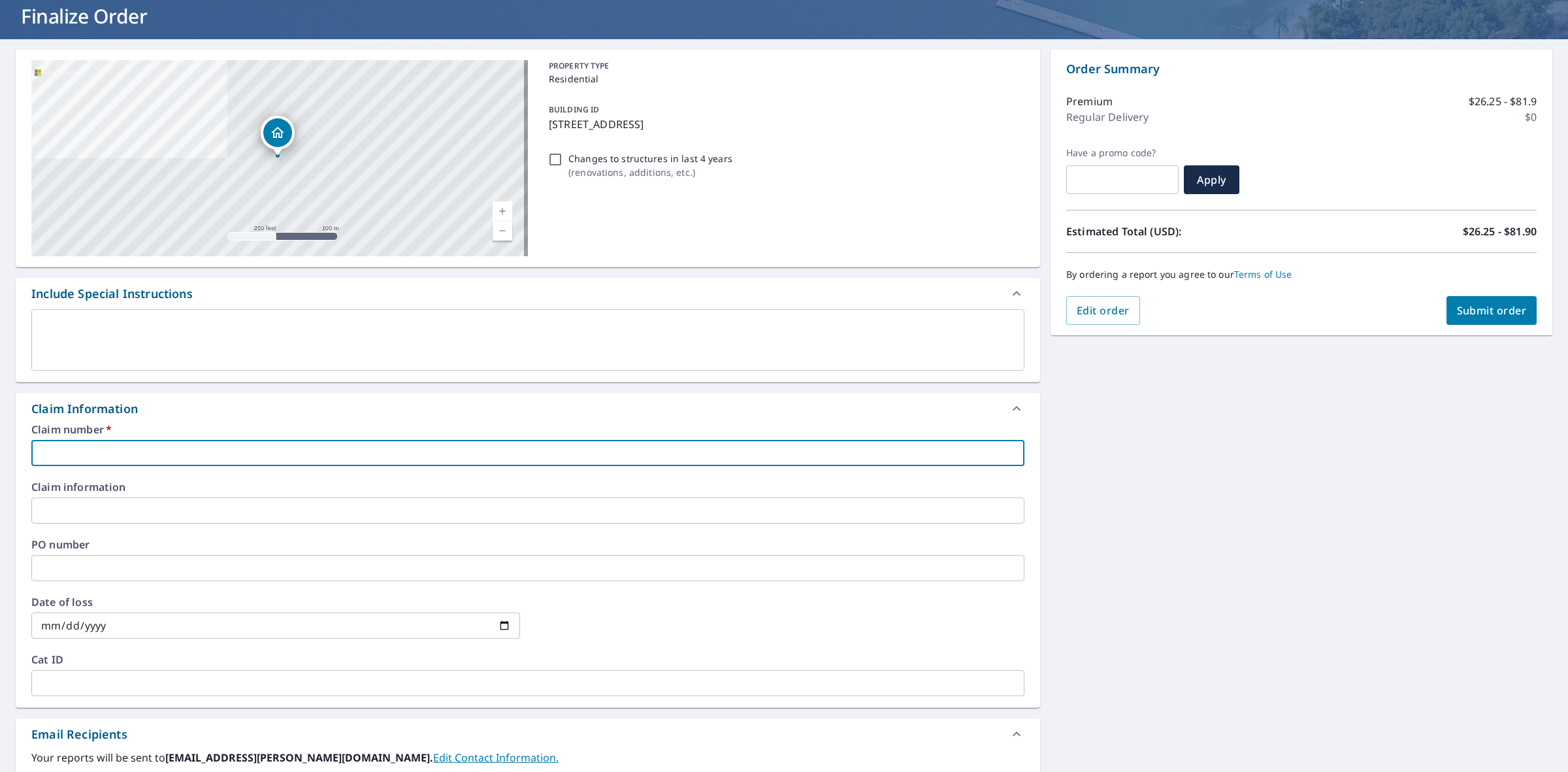
click at [171, 445] on input "text" at bounding box center [528, 452] width 993 height 26
paste input "100316696"
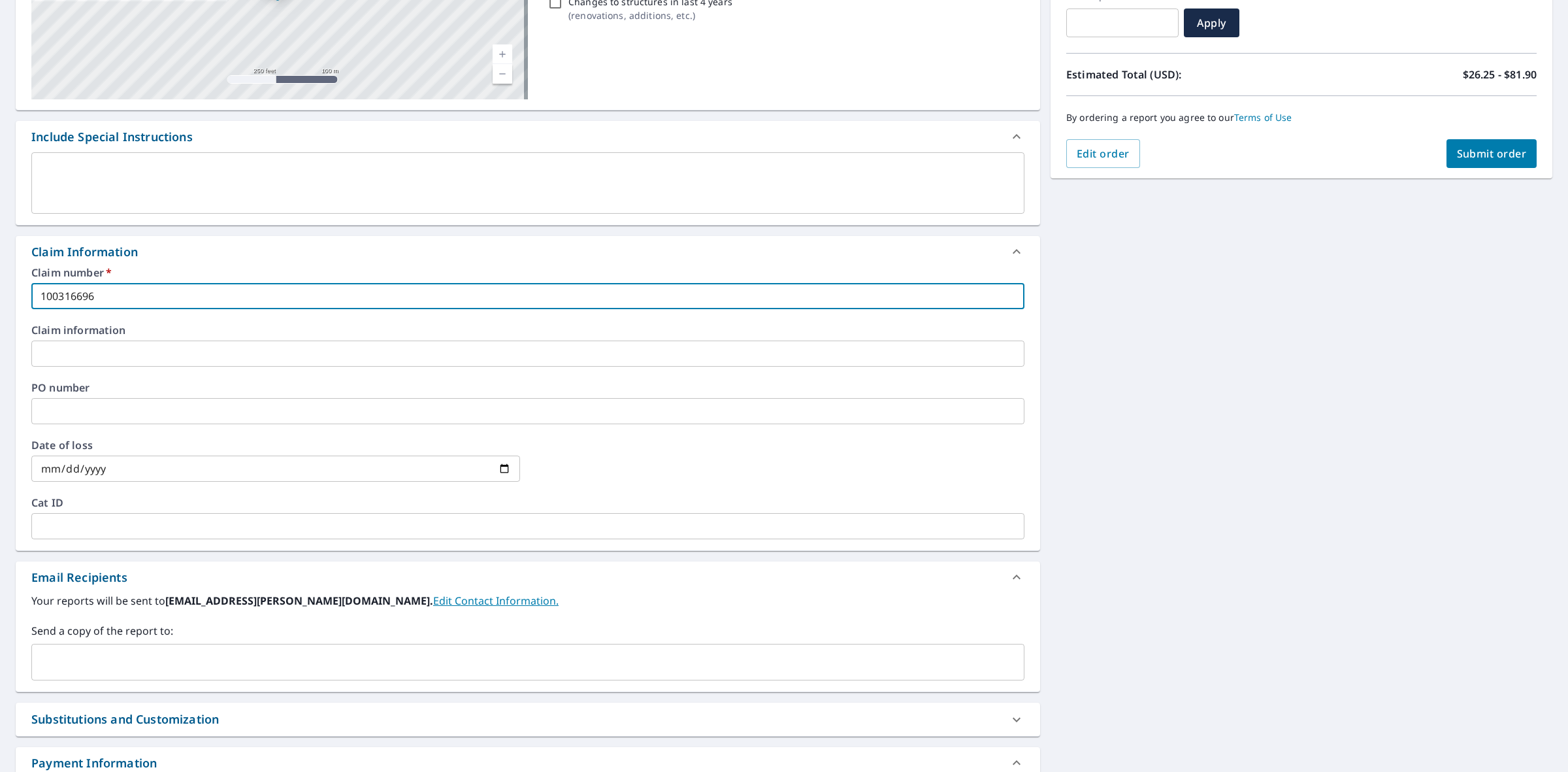
scroll to position [245, 0]
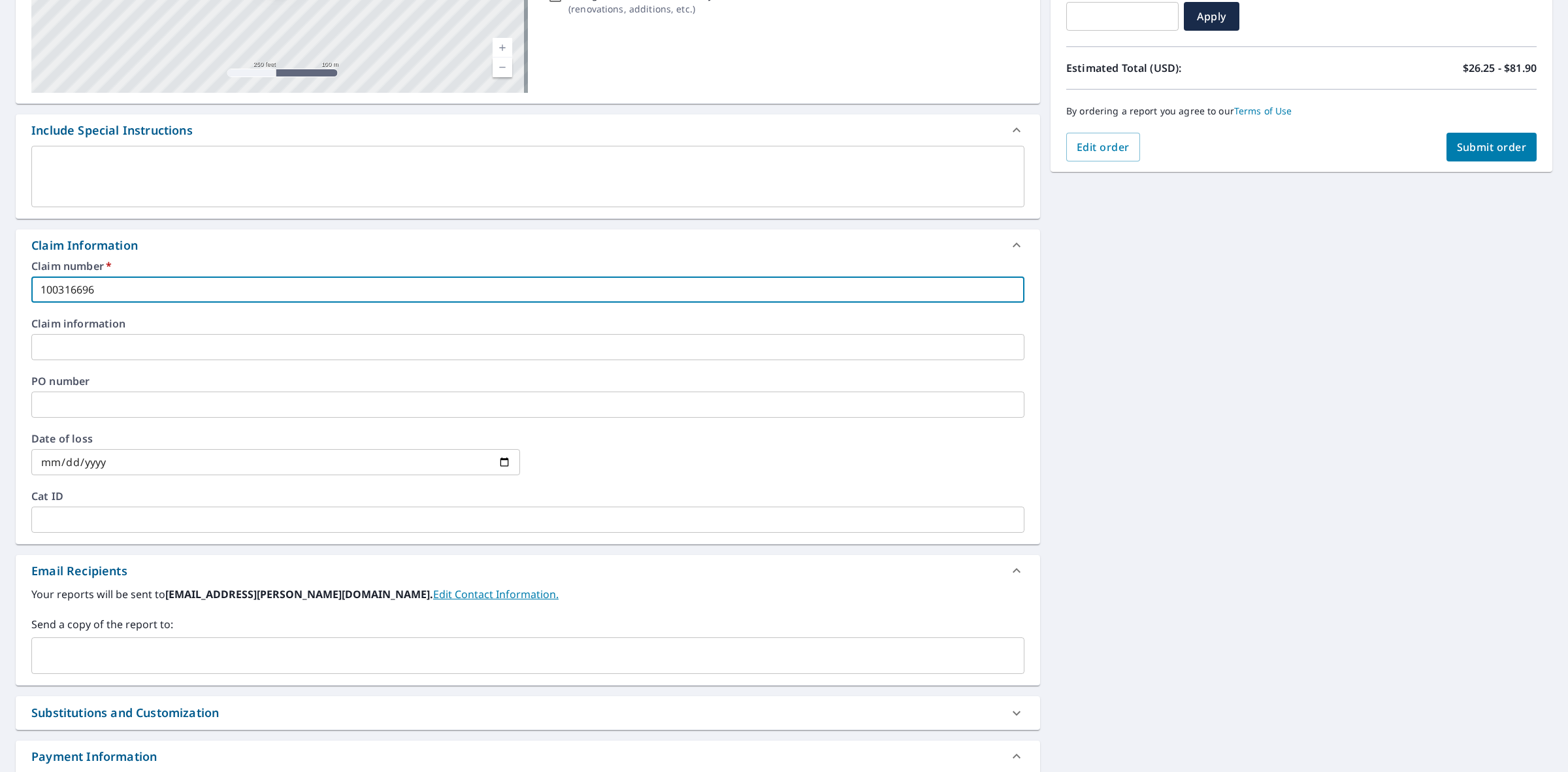
type input "100316696"
click at [162, 465] on input "date" at bounding box center [276, 462] width 488 height 26
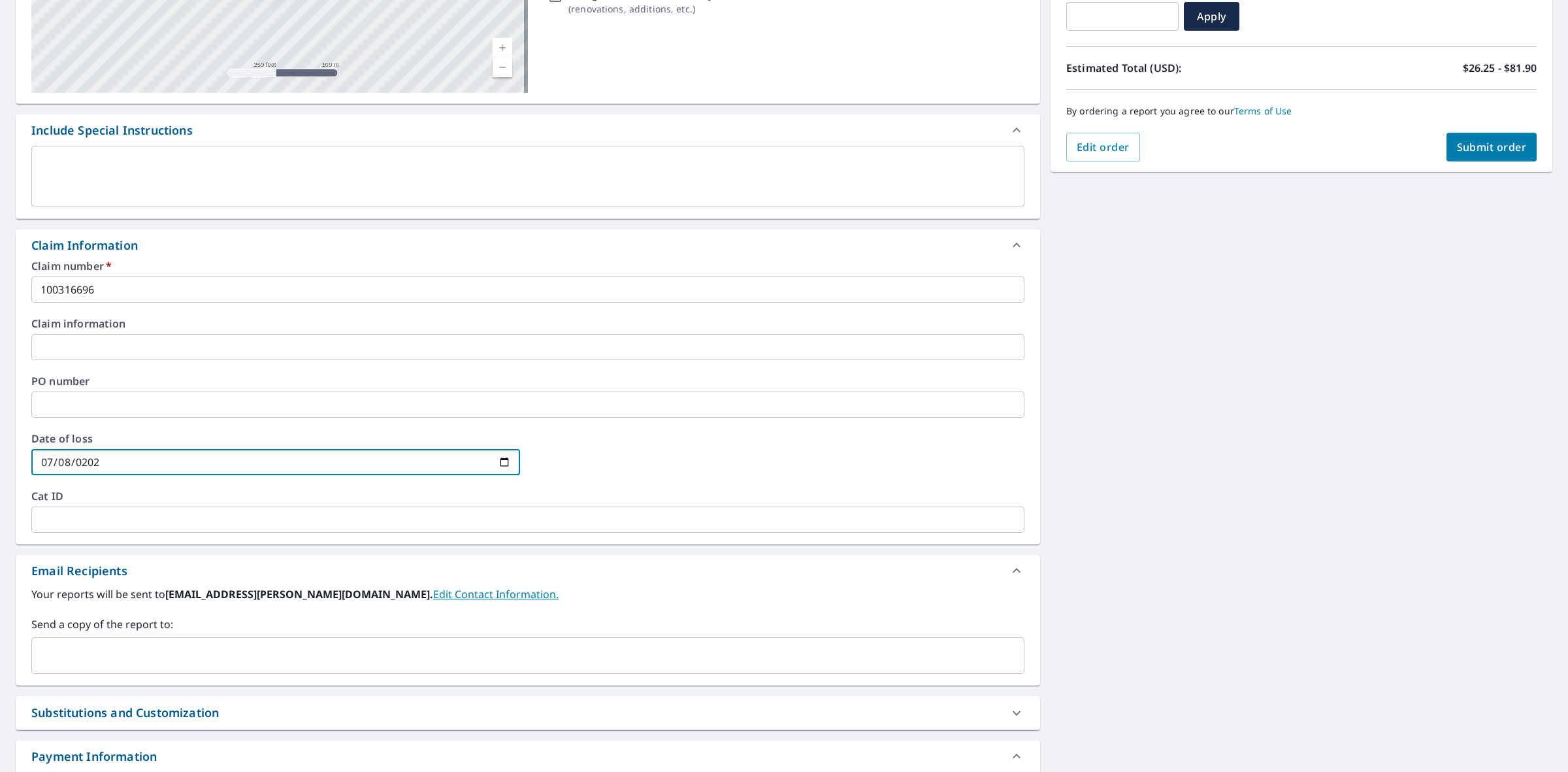
type input "[DATE]"
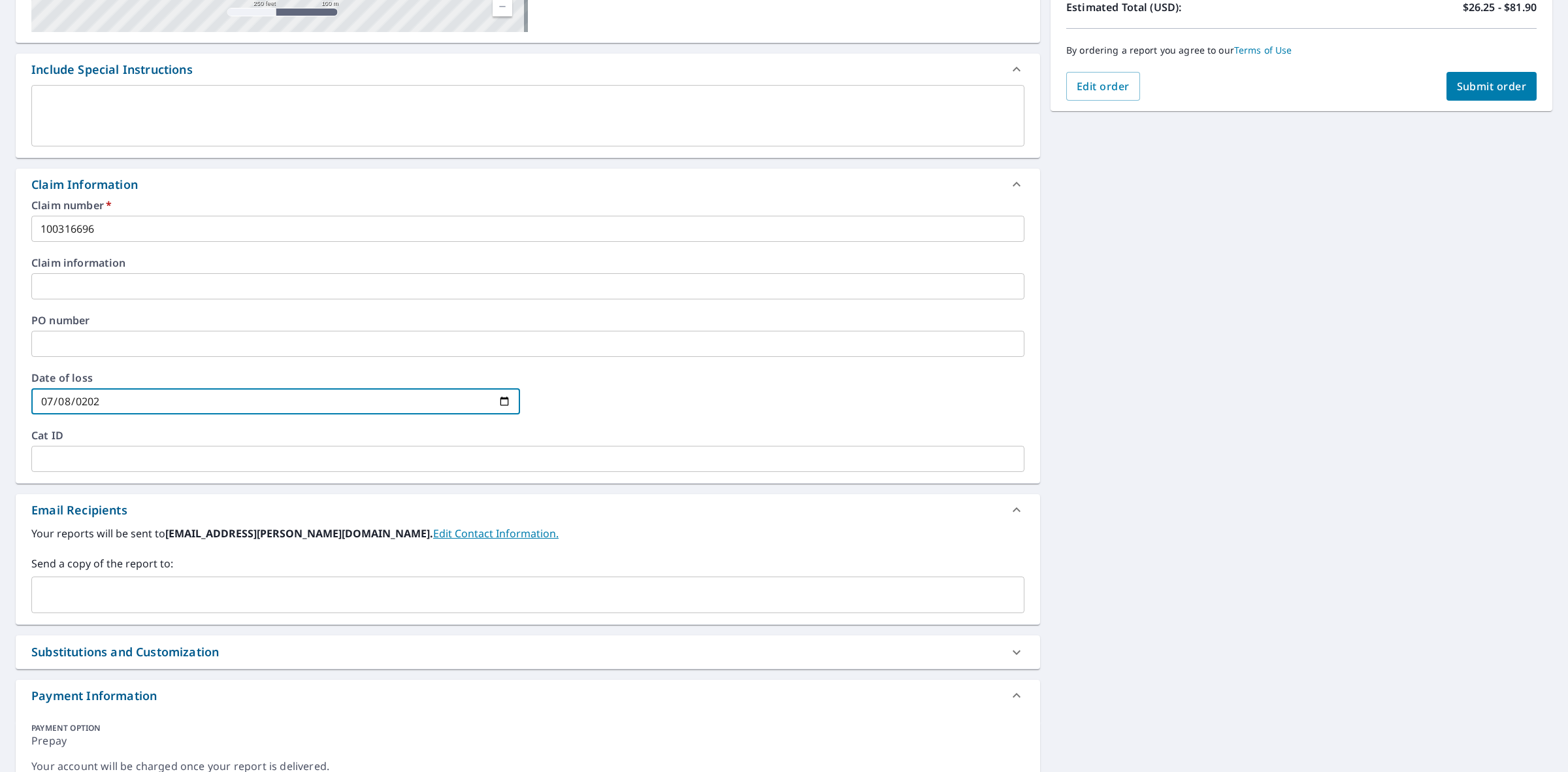
scroll to position [368, 0]
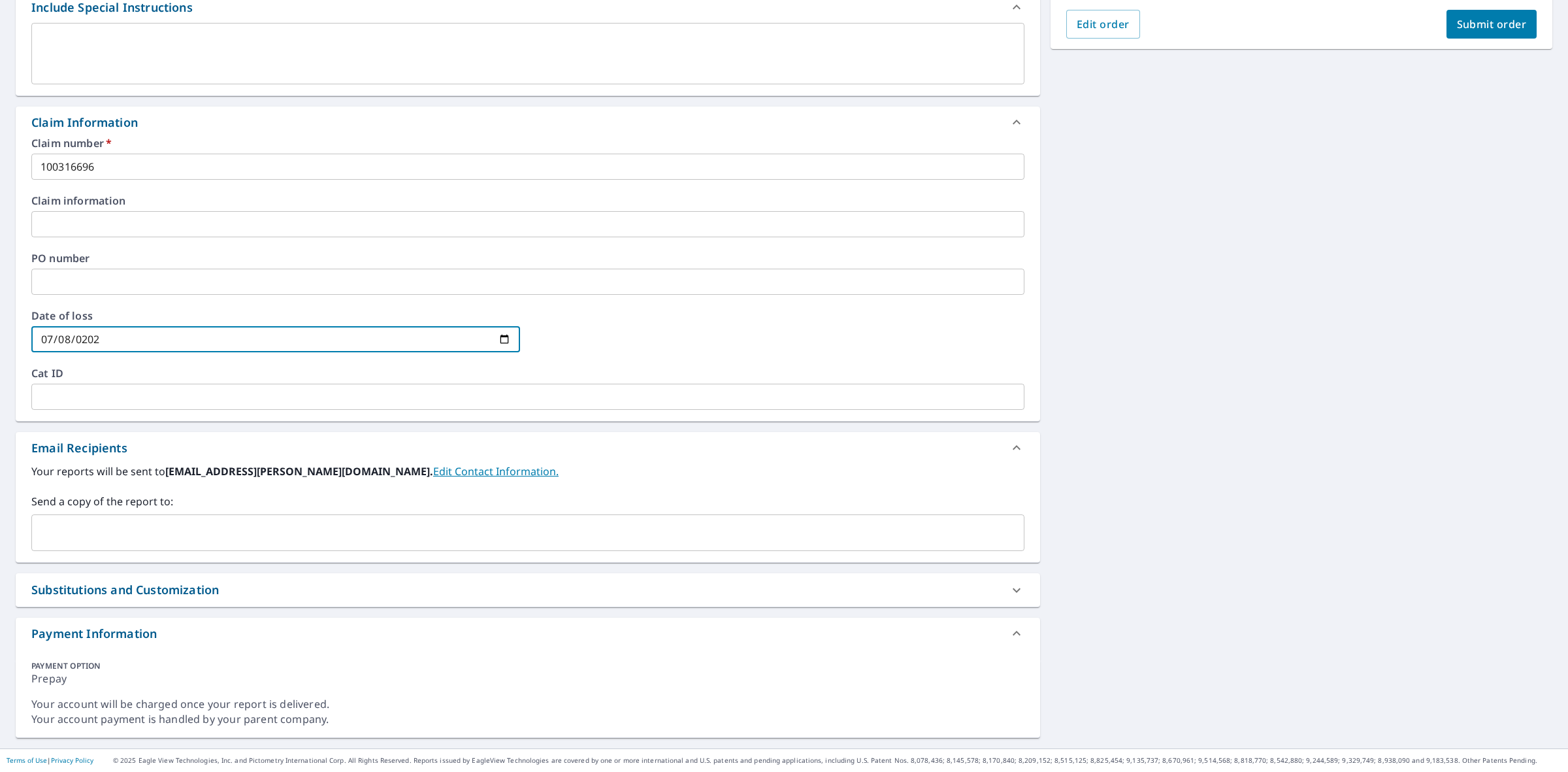
click at [304, 528] on input "text" at bounding box center [518, 533] width 962 height 25
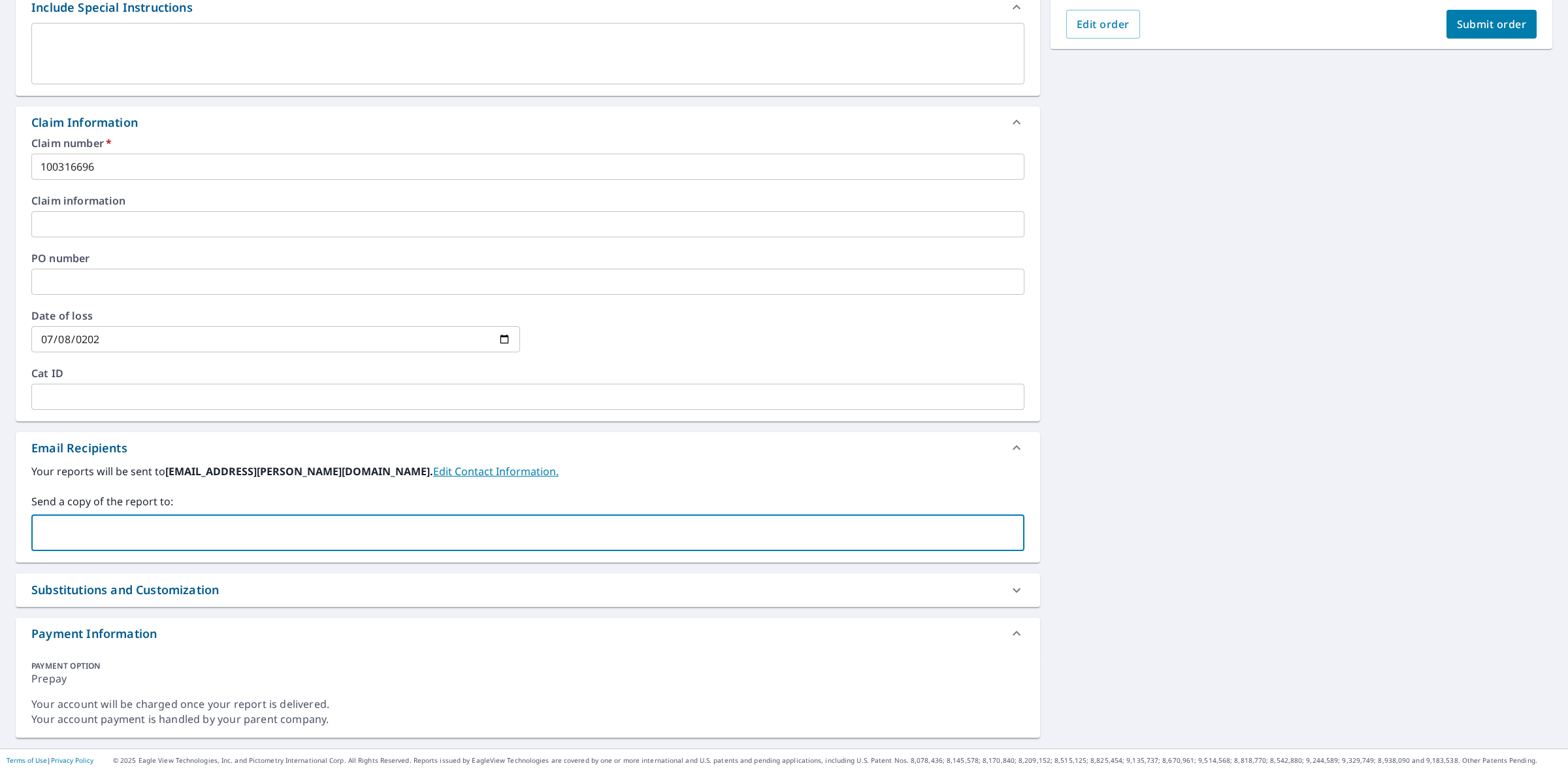
paste input "[EMAIL_ADDRESS][PERSON_NAME][DOMAIN_NAME]"
type input "[EMAIL_ADDRESS][PERSON_NAME][DOMAIN_NAME]"
paste input "[PERSON_NAME][EMAIL_ADDRESS][PERSON_NAME][PERSON_NAME][DOMAIN_NAME]"
type input "[PERSON_NAME][EMAIL_ADDRESS][PERSON_NAME][PERSON_NAME][DOMAIN_NAME]"
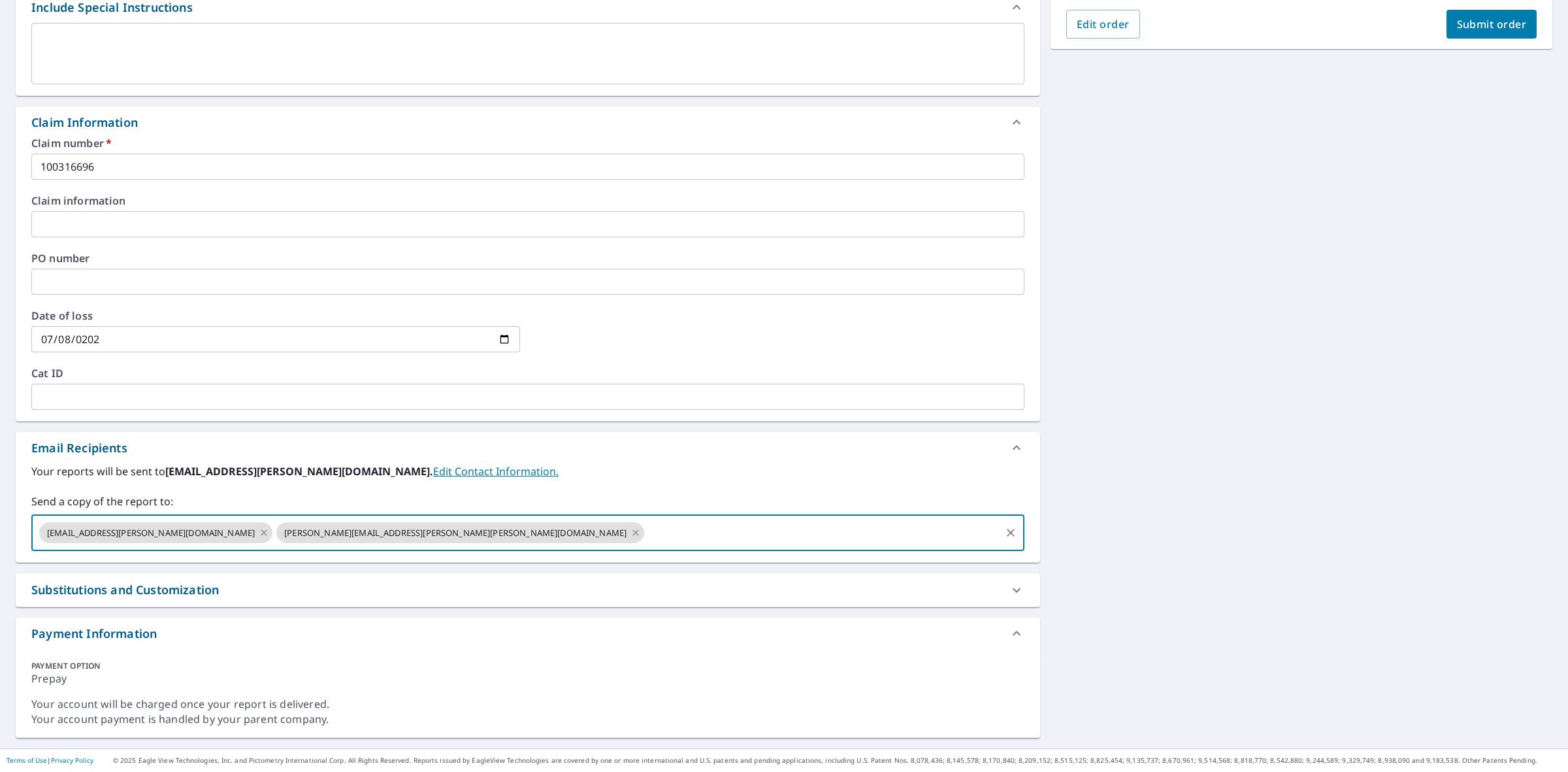
scroll to position [0, 0]
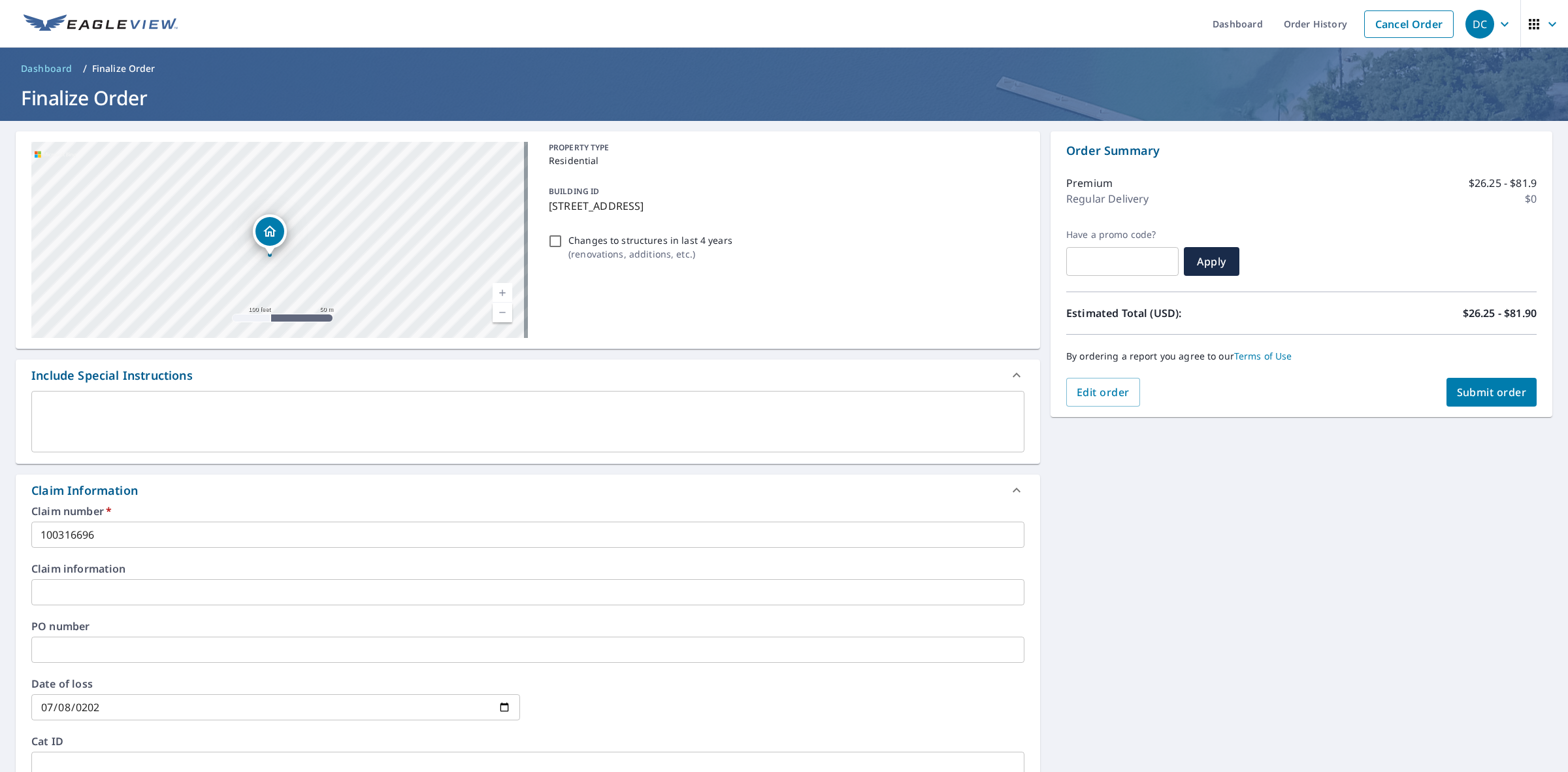
click at [273, 233] on icon "Dropped pin, building 1, Residential property, 541 Vista Way Ln Eagle Lake, FL …" at bounding box center [270, 231] width 16 height 16
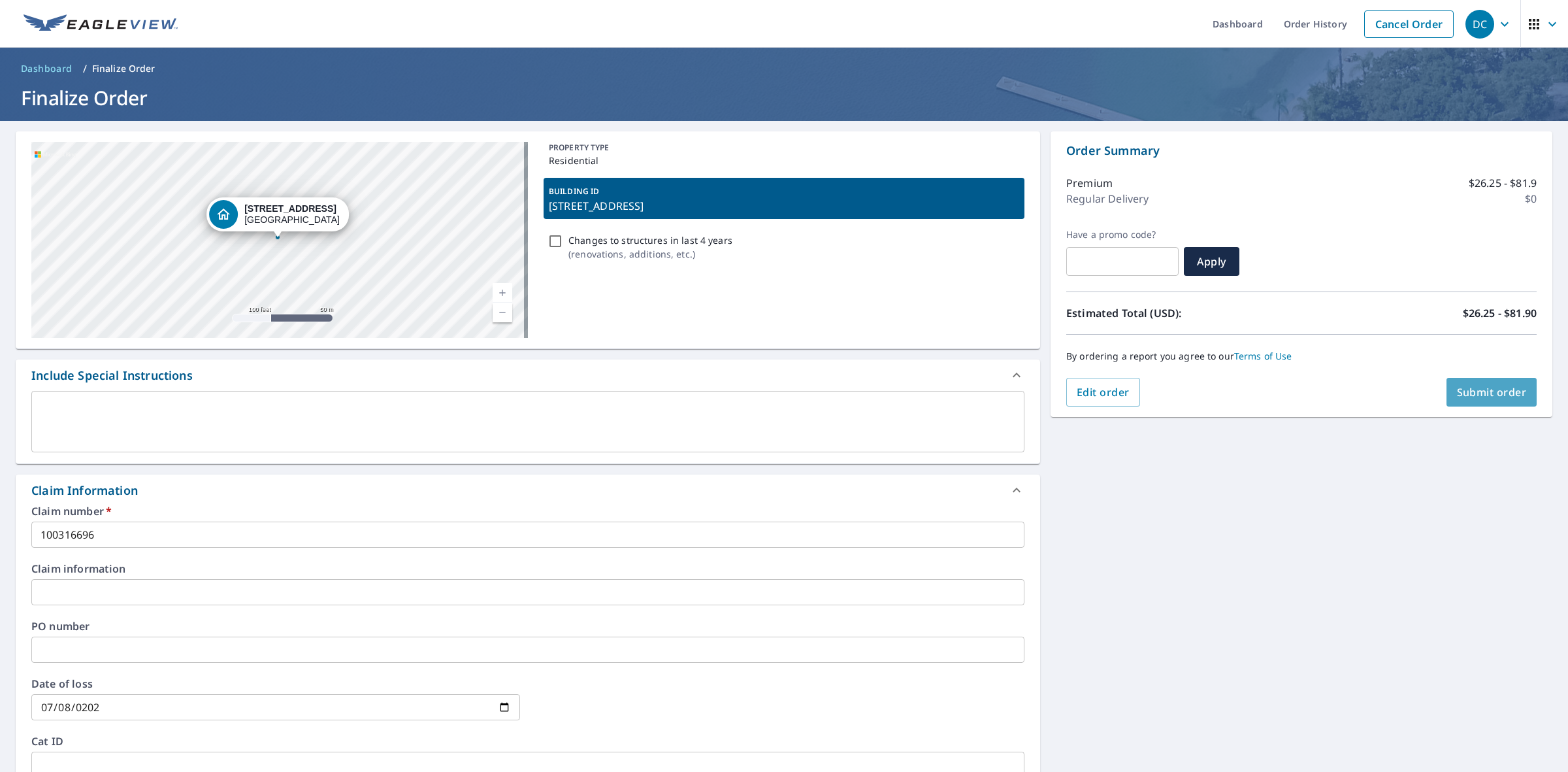
click at [1474, 388] on span "Submit order" at bounding box center [1491, 392] width 70 height 14
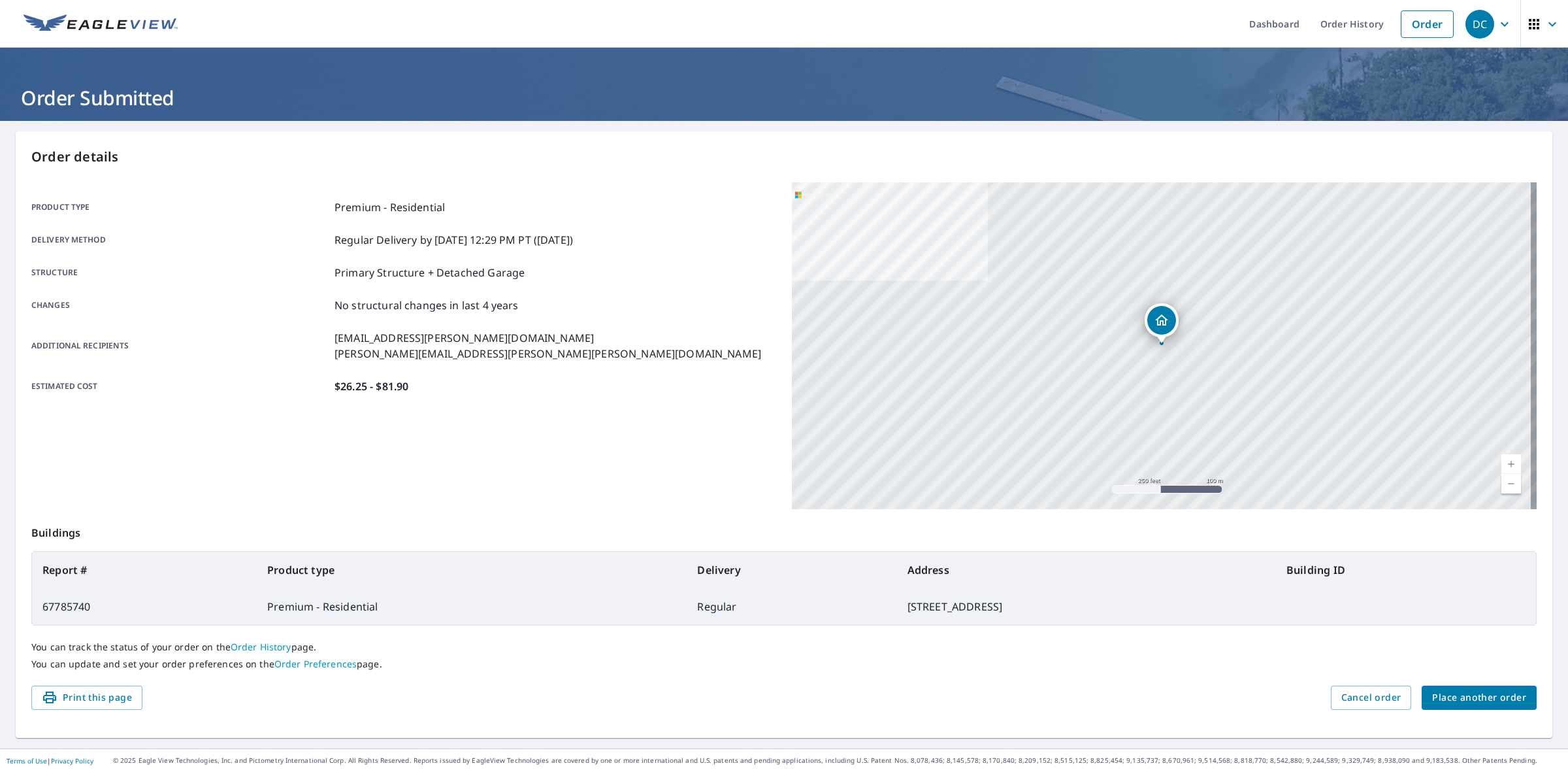
click at [1471, 690] on span "Place another order" at bounding box center [1479, 698] width 94 height 17
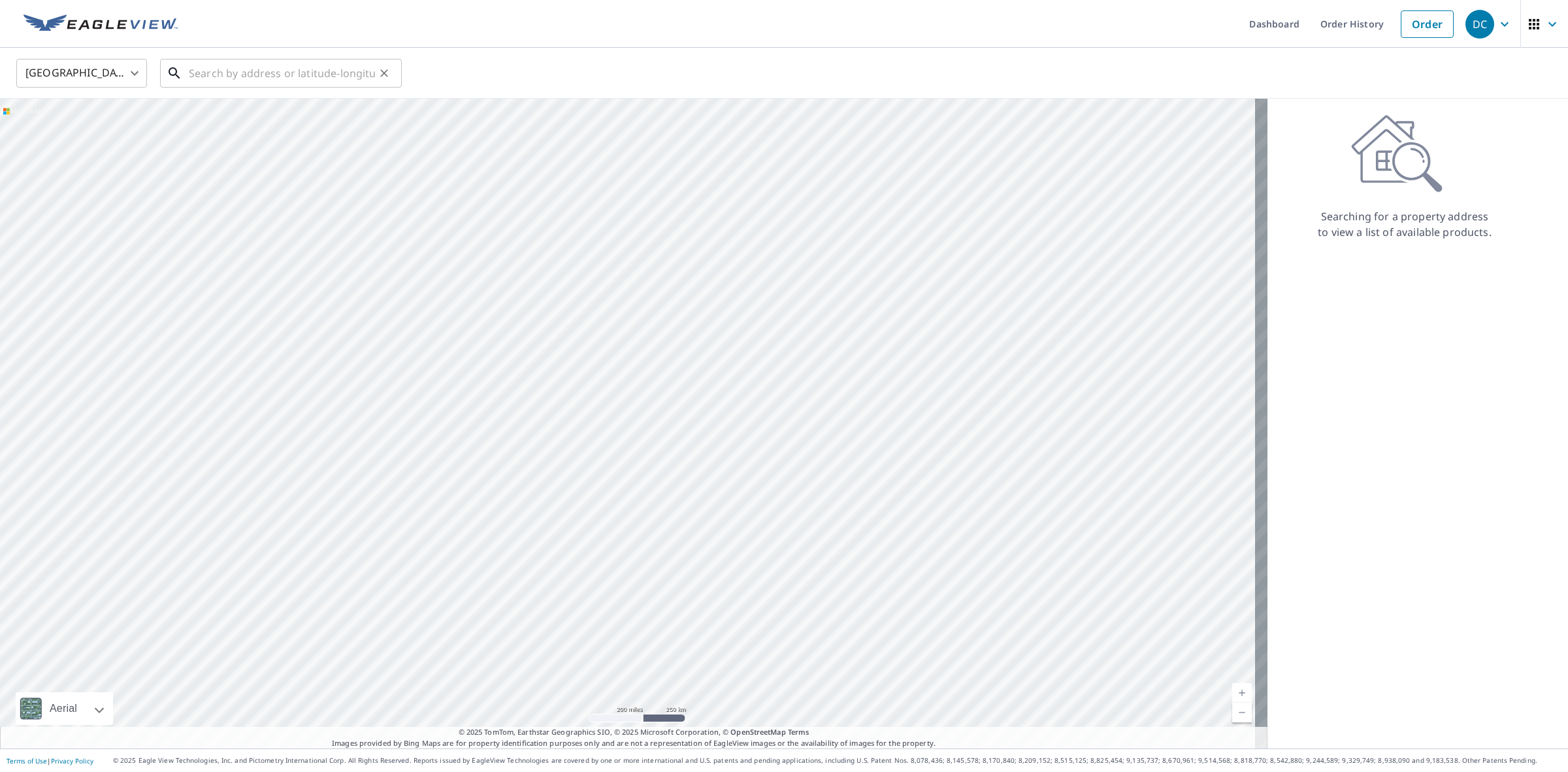
click at [194, 83] on input "text" at bounding box center [282, 73] width 186 height 36
paste input "[STREET_ADDRESS]"
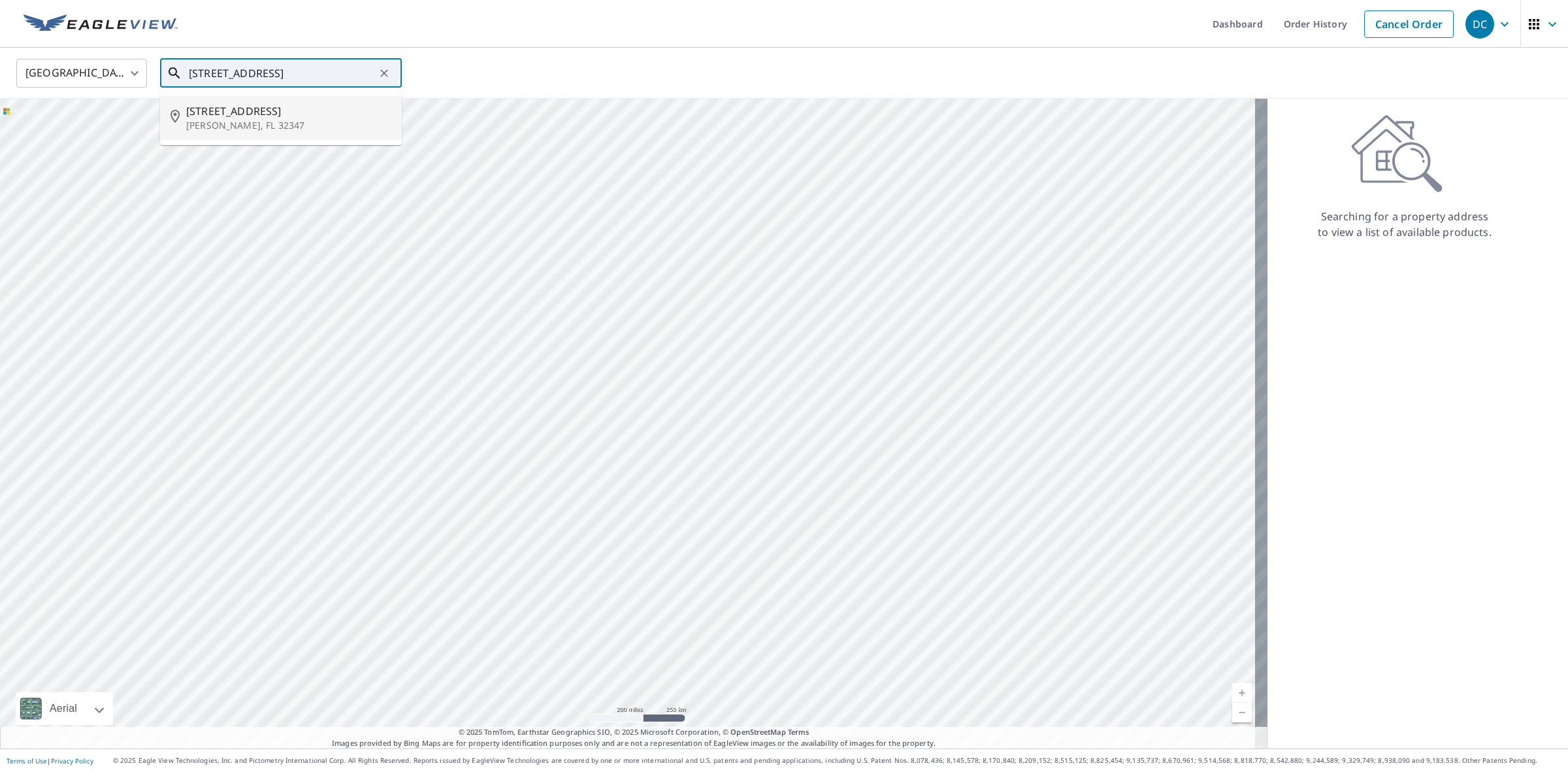
click at [216, 119] on p "[PERSON_NAME], FL 32347" at bounding box center [289, 125] width 205 height 13
type input "[STREET_ADDRESS]"
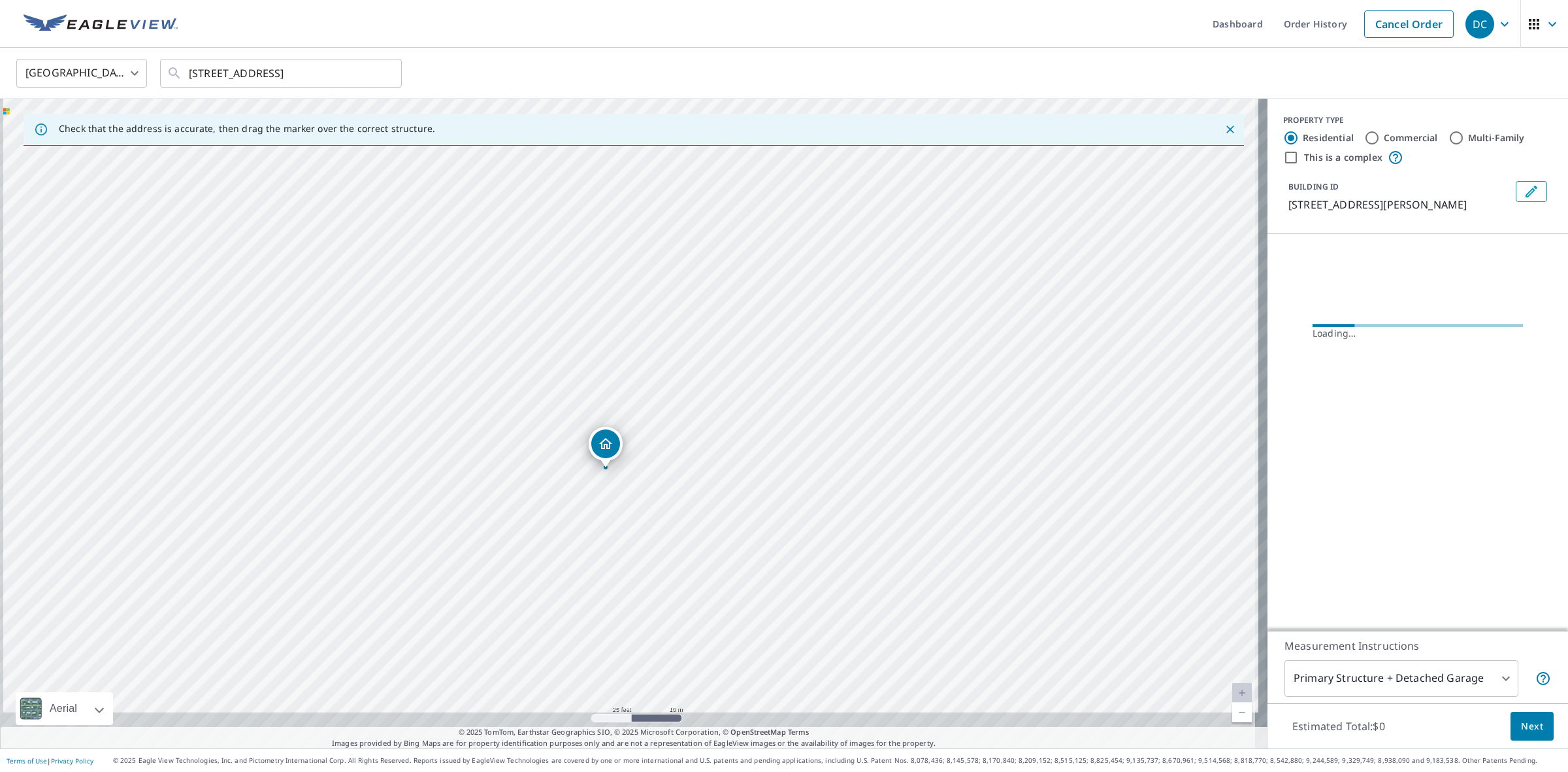
drag, startPoint x: 710, startPoint y: 563, endPoint x: 710, endPoint y: 431, distance: 132.0
click at [715, 435] on div "[STREET_ADDRESS]" at bounding box center [633, 424] width 1268 height 650
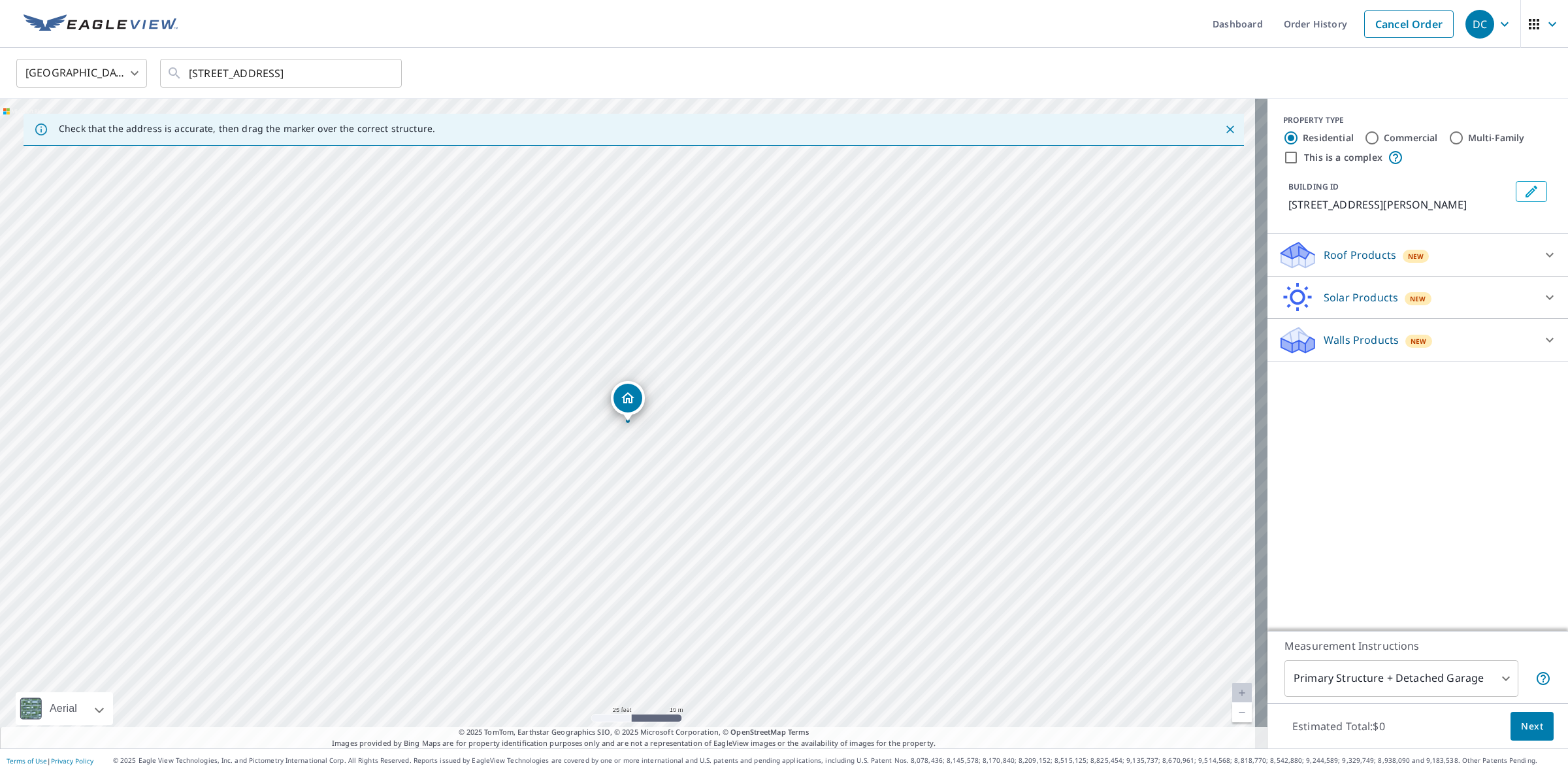
click at [618, 402] on div "Dropped pin, building 1, Residential property, 415 E Elm St Perry, FL 32347" at bounding box center [627, 398] width 29 height 29
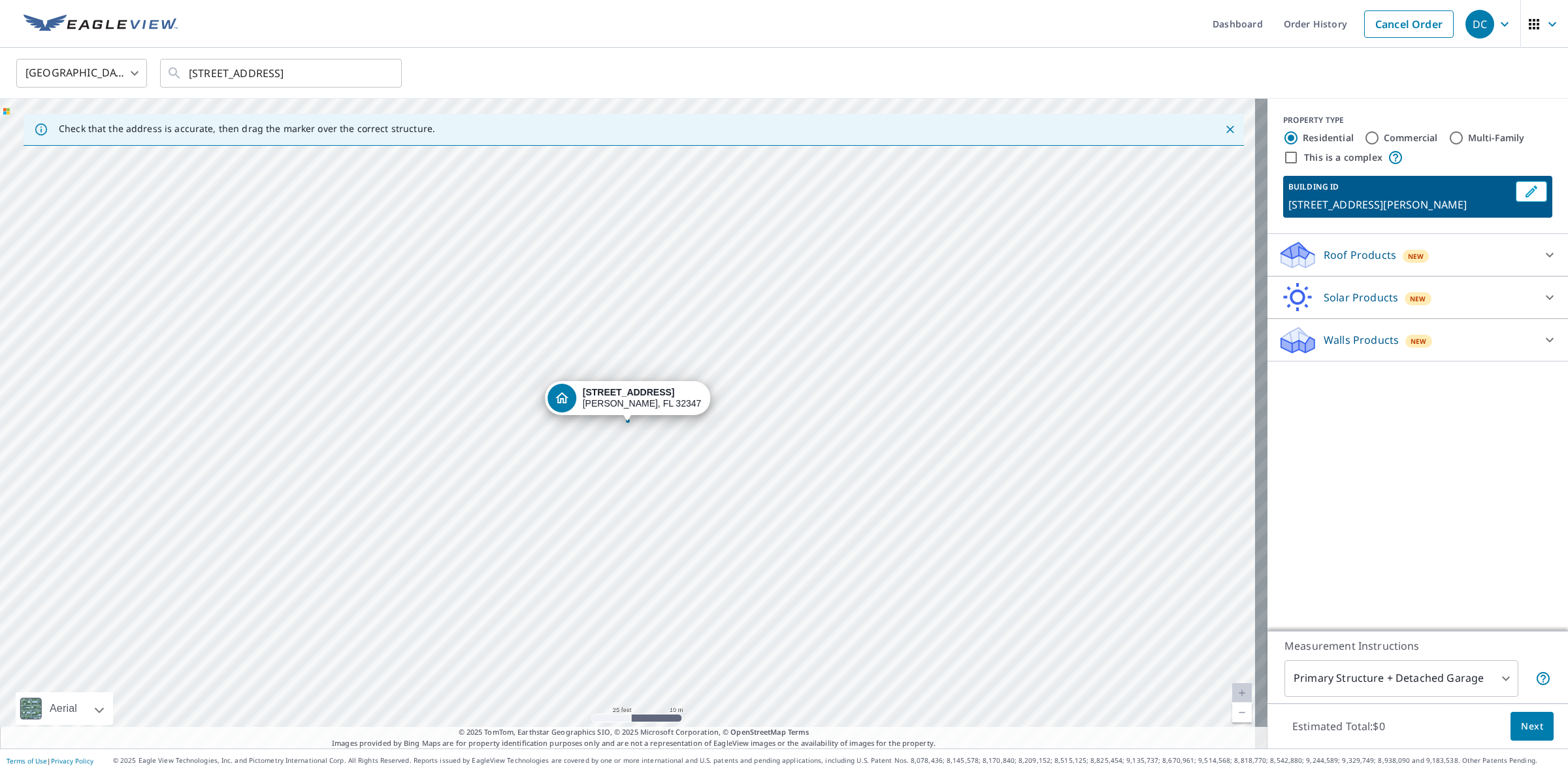
click at [1466, 258] on div "Roof Products New" at bounding box center [1405, 255] width 256 height 31
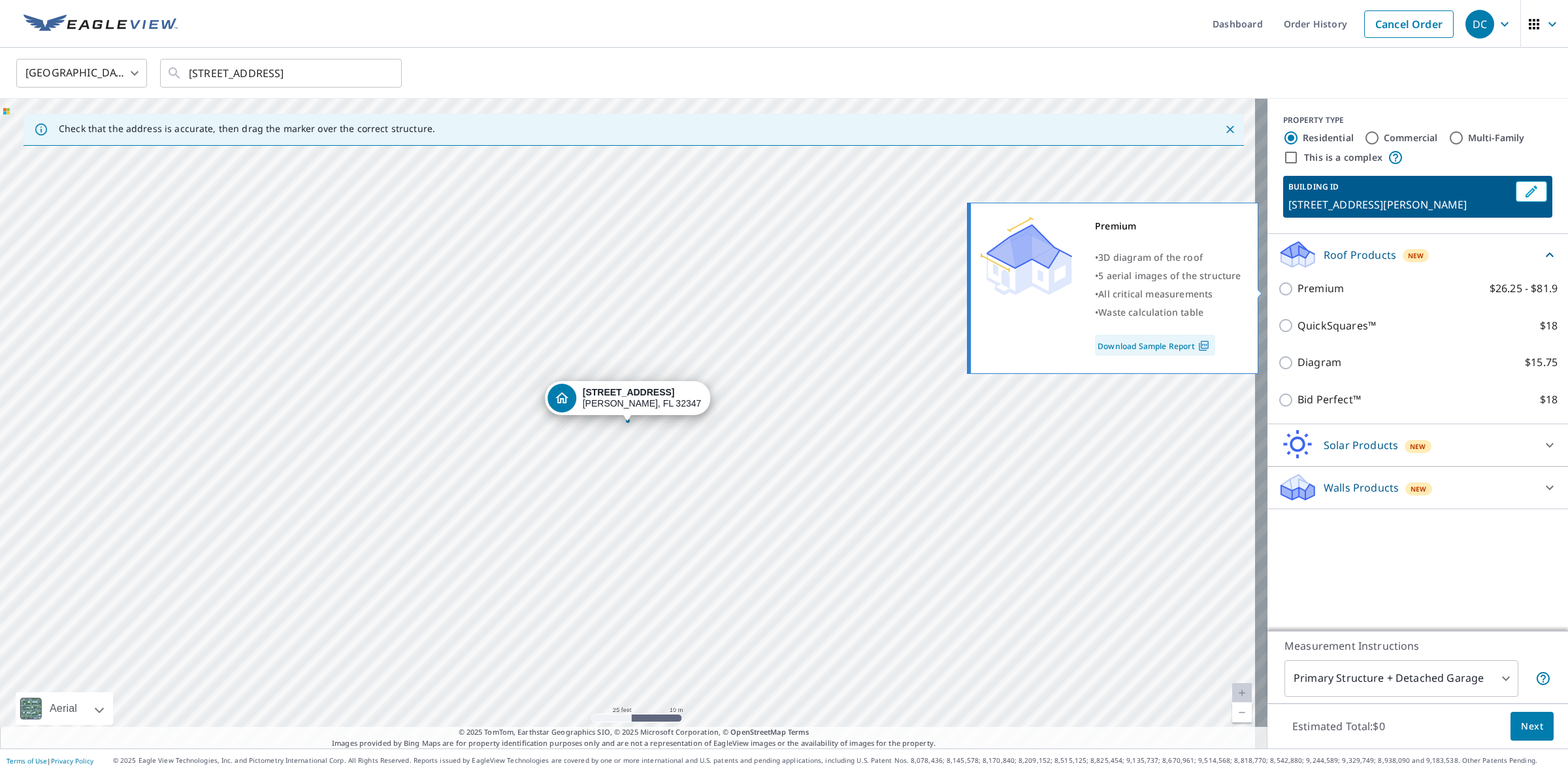
click at [1277, 289] on input "Premium $26.25 - $81.9" at bounding box center [1287, 289] width 20 height 16
checkbox input "true"
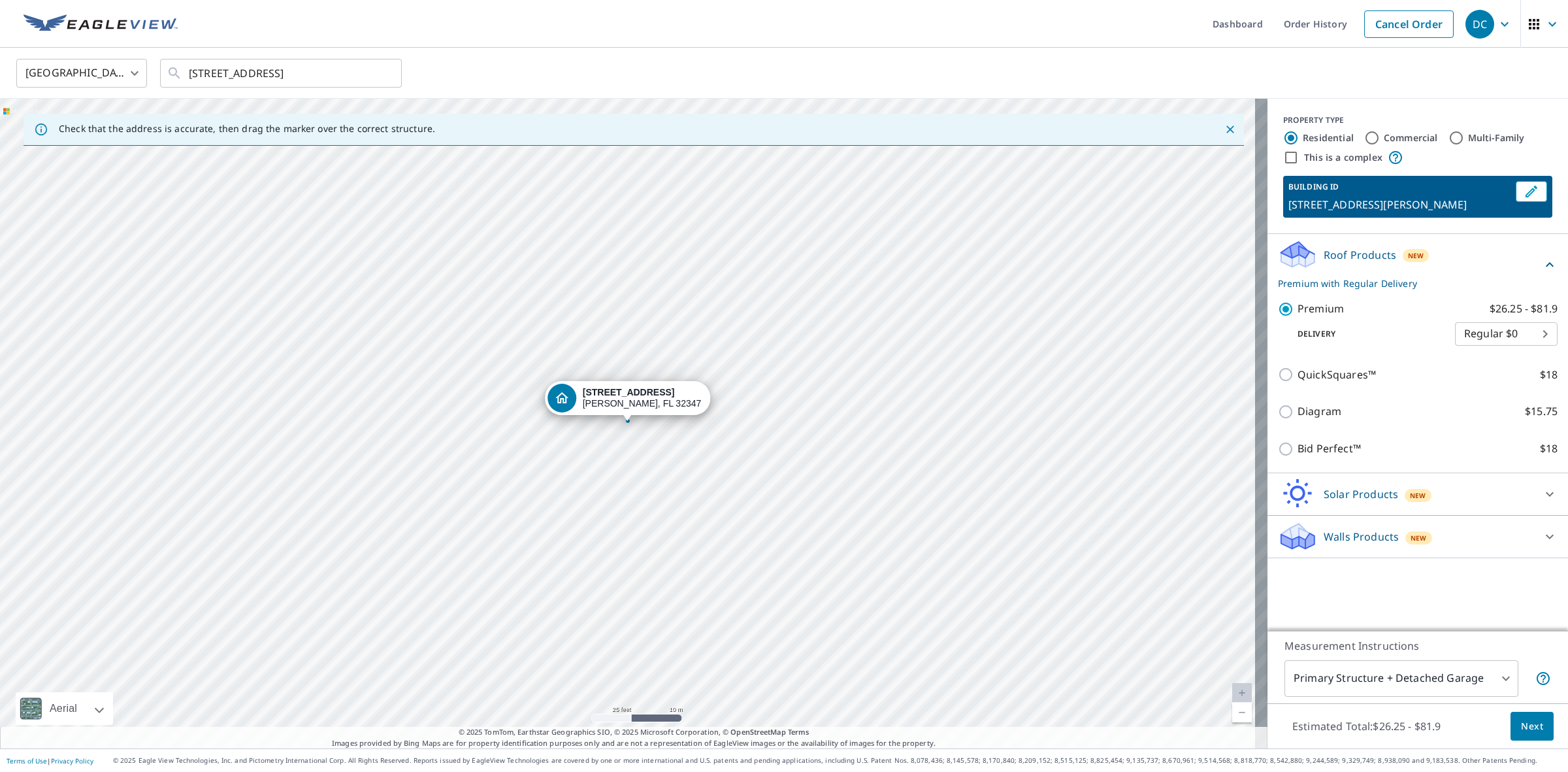
click at [1520, 729] on span "Next" at bounding box center [1531, 727] width 22 height 17
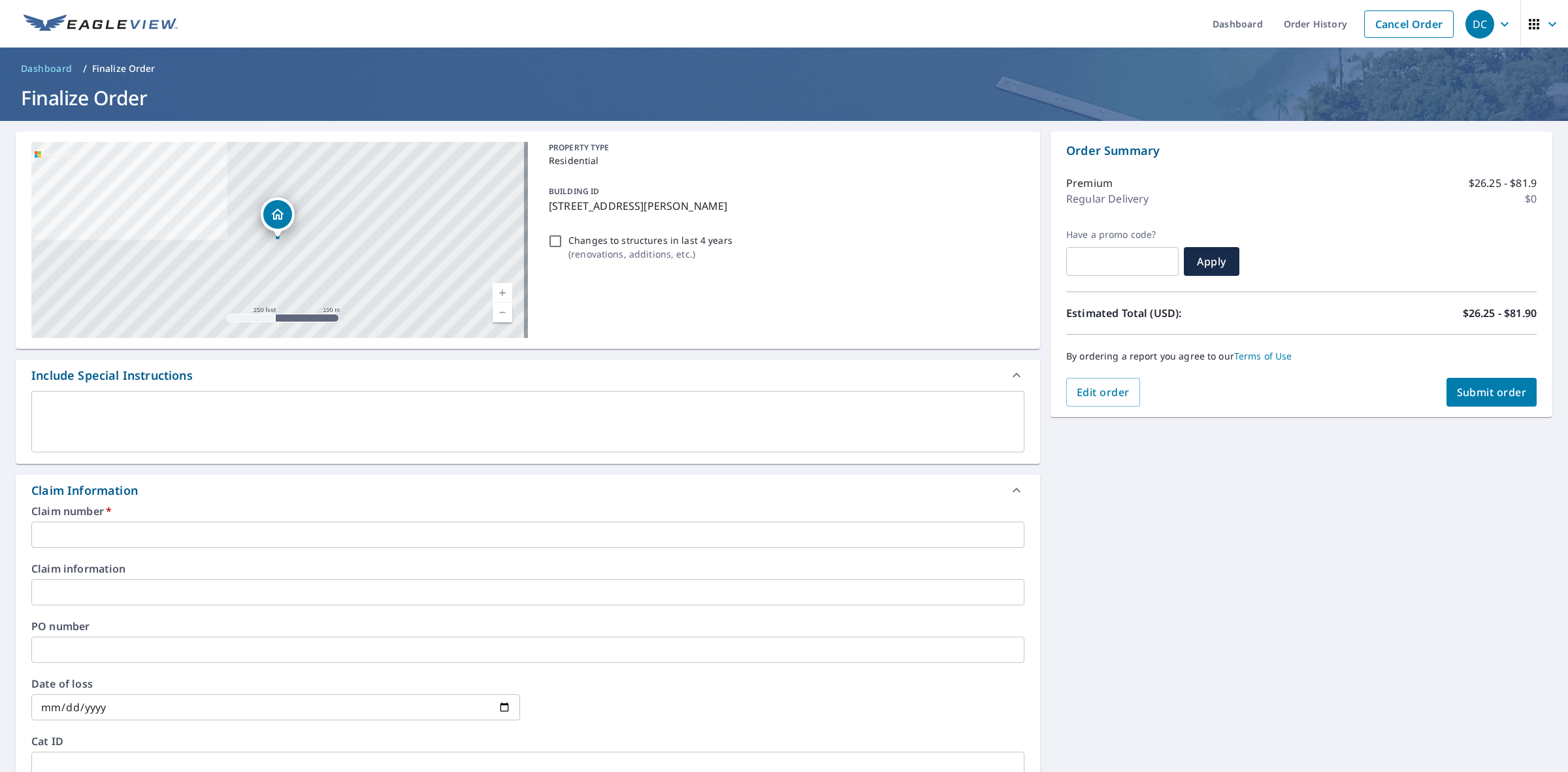
click at [119, 531] on input "text" at bounding box center [528, 534] width 993 height 26
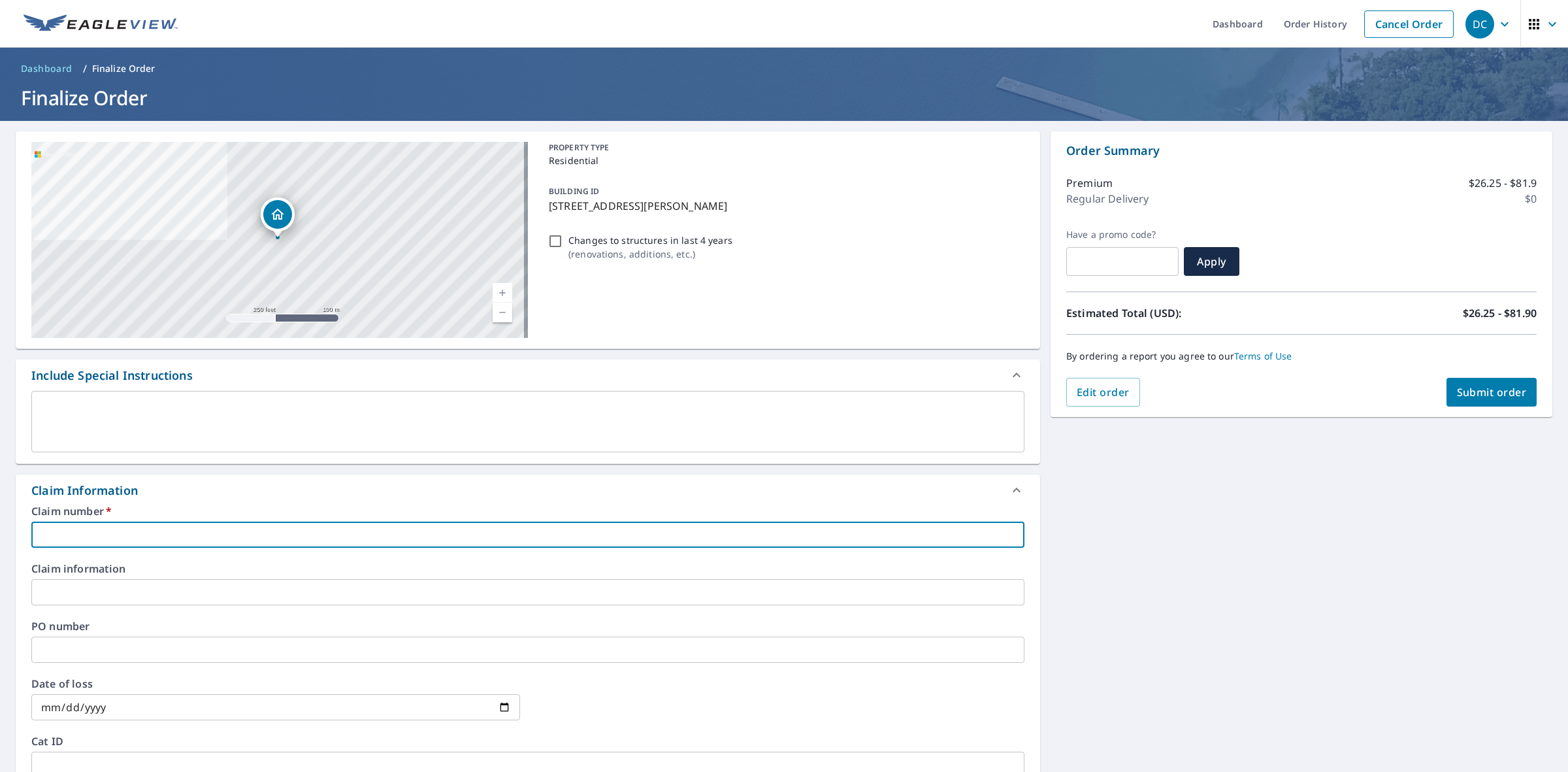
click at [134, 536] on input "text" at bounding box center [528, 534] width 993 height 26
paste input "100318660"
type input "100318660"
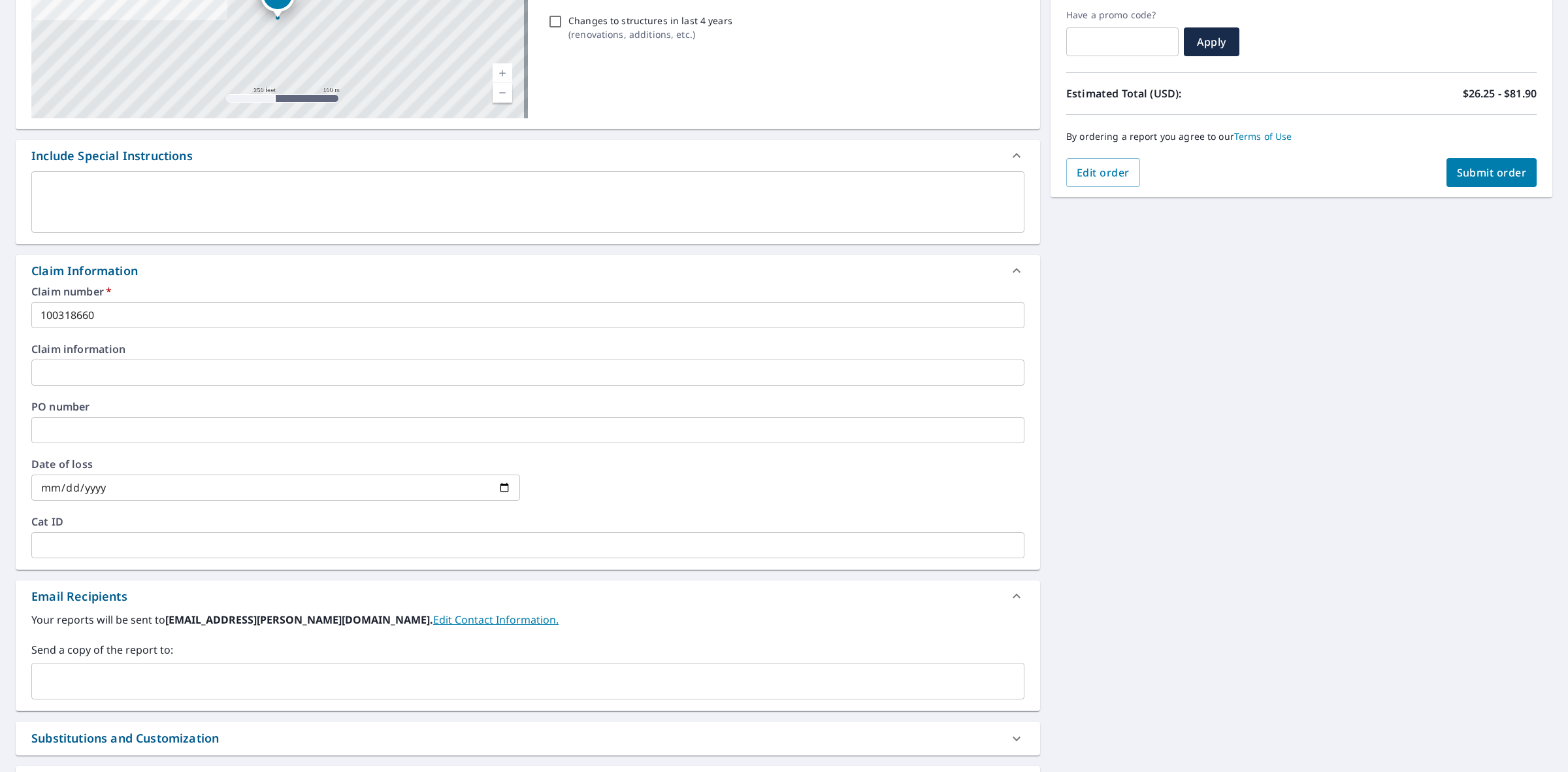
scroll to position [245, 0]
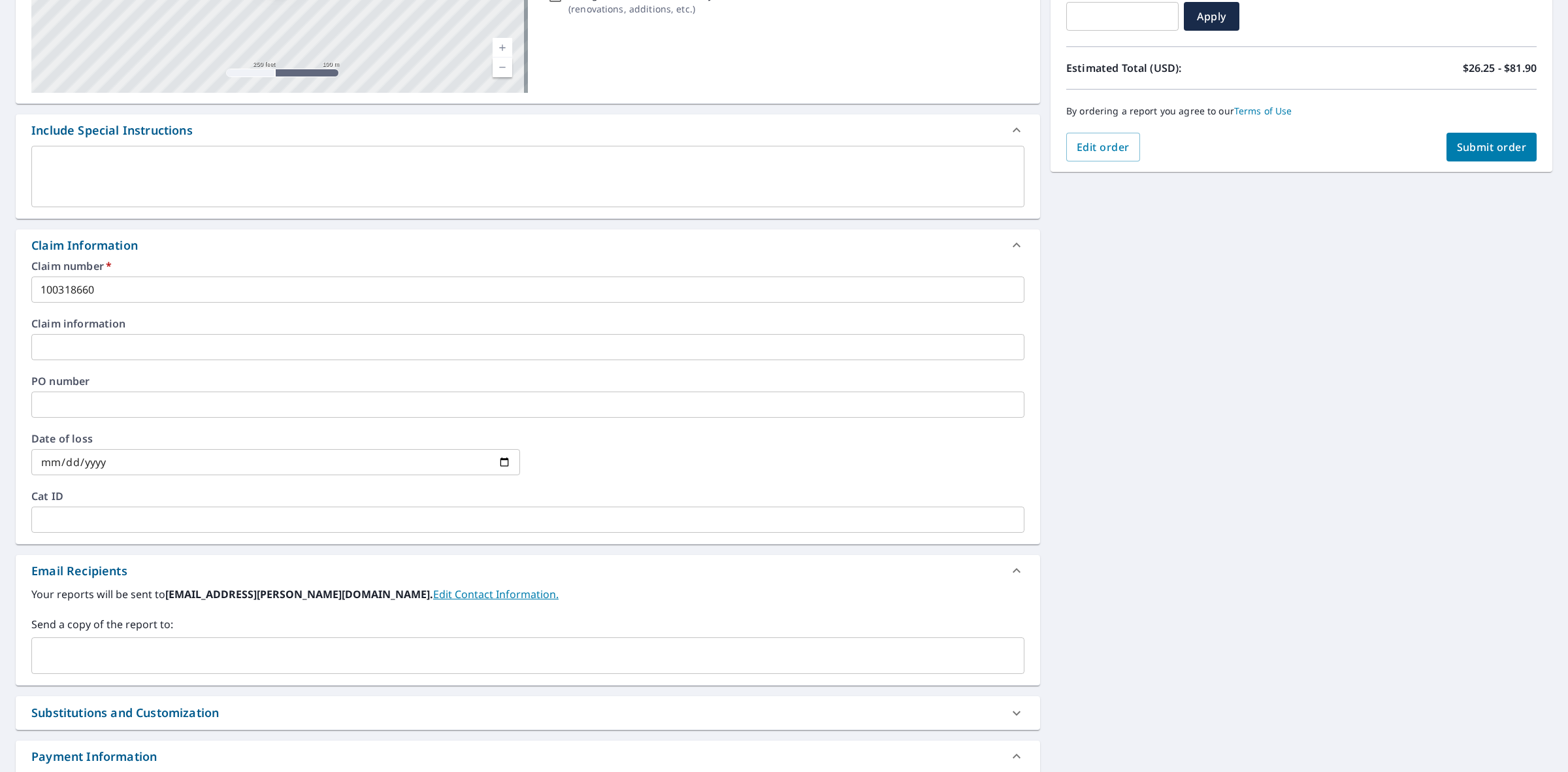
click at [42, 456] on input "date" at bounding box center [276, 462] width 488 height 26
type input "[DATE]"
click at [128, 662] on input "text" at bounding box center [518, 655] width 962 height 25
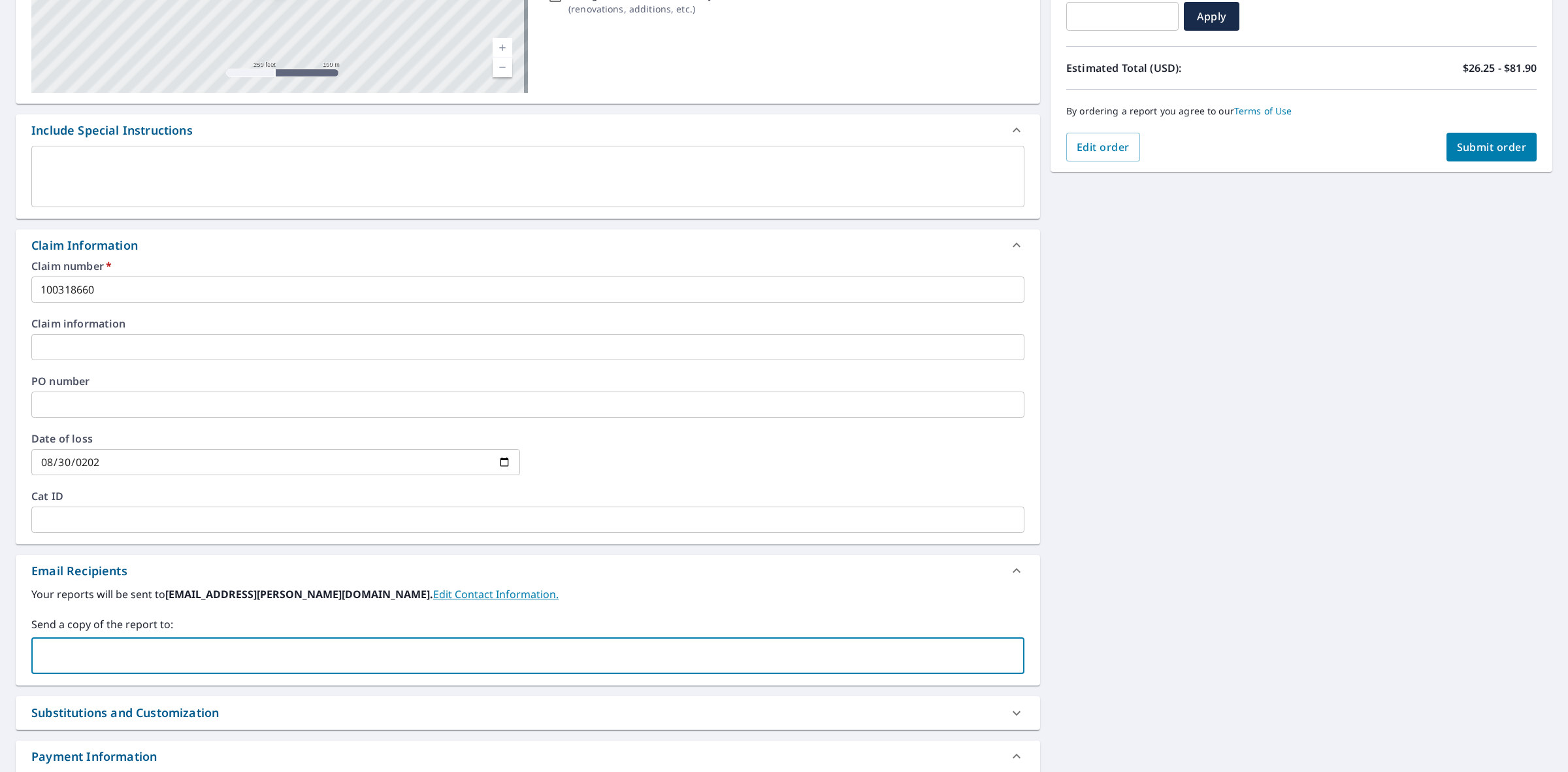
paste input "[EMAIL_ADDRESS][PERSON_NAME][DOMAIN_NAME]"
type input "[EMAIL_ADDRESS][PERSON_NAME][DOMAIN_NAME]"
paste input "[PERSON_NAME][EMAIL_ADDRESS][PERSON_NAME][PERSON_NAME][DOMAIN_NAME]"
type input "[PERSON_NAME][EMAIL_ADDRESS][PERSON_NAME][PERSON_NAME][DOMAIN_NAME]"
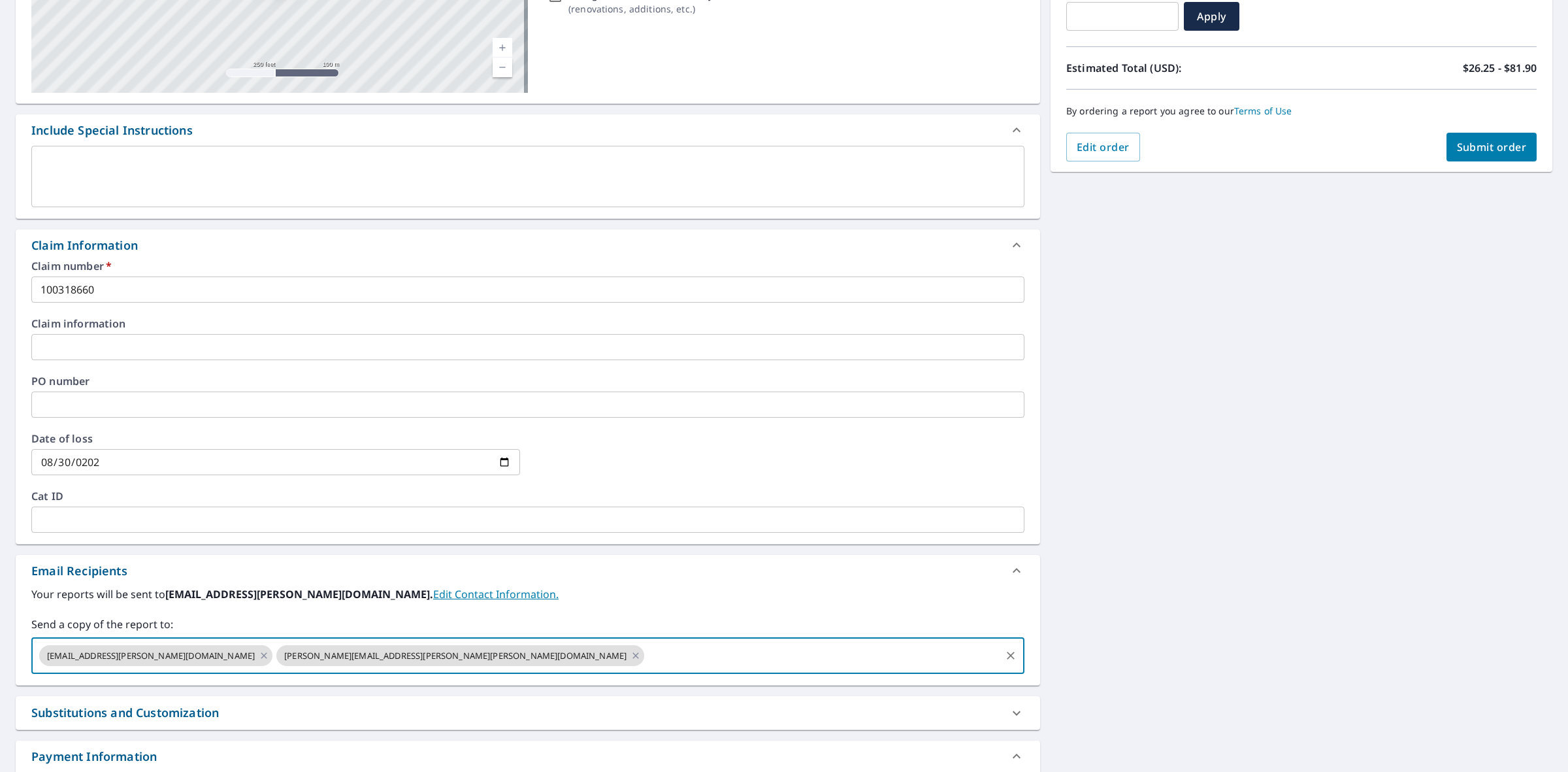
click at [1135, 502] on div "[STREET_ADDRESS] Aerial Road A standard road map Aerial A detailed look from ab…" at bounding box center [784, 374] width 1568 height 996
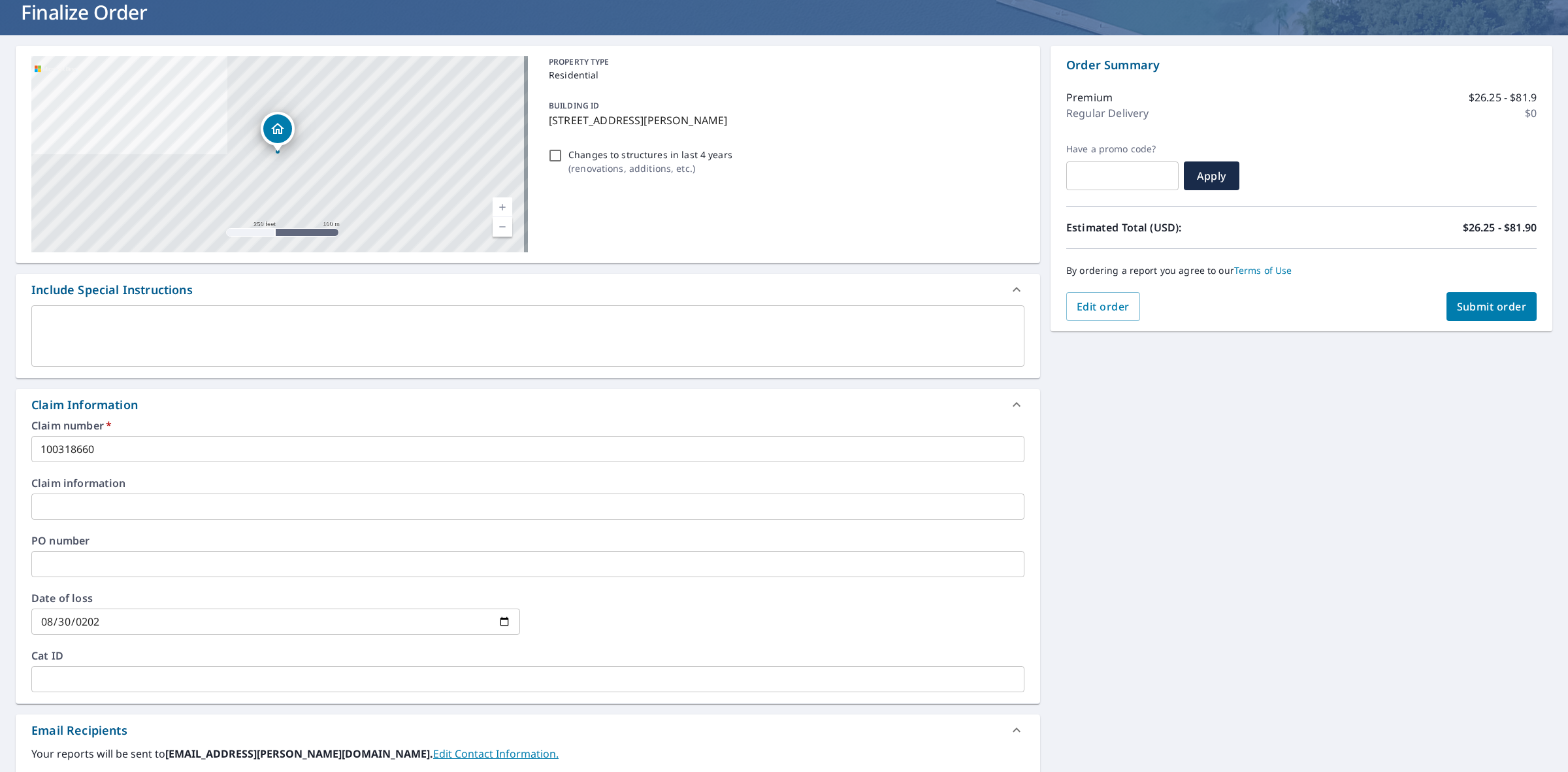
scroll to position [0, 0]
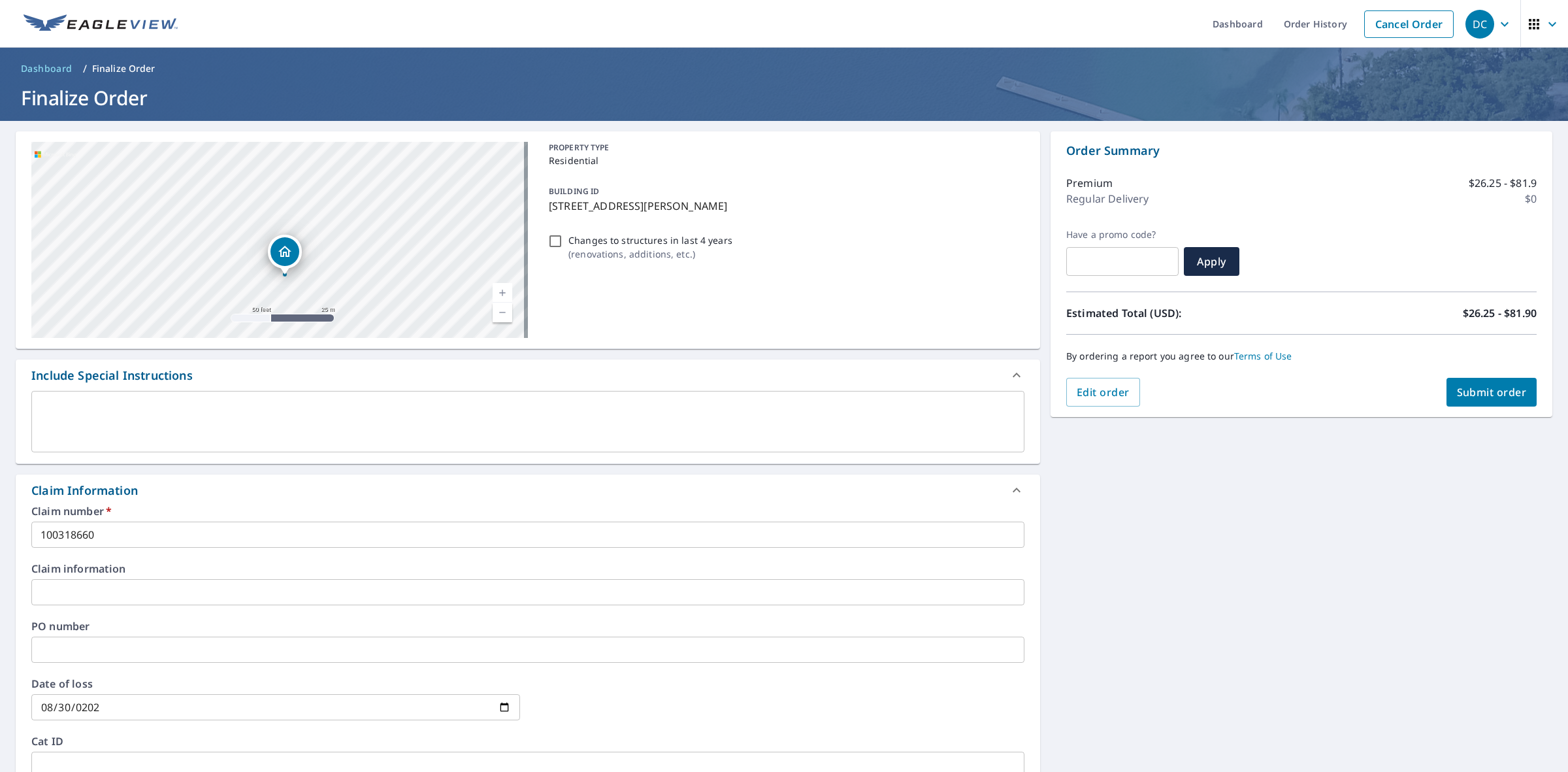
click at [293, 254] on div "Dropped pin, building 1, Residential property, 415 E Elm St Perry, FL 32347" at bounding box center [285, 252] width 29 height 29
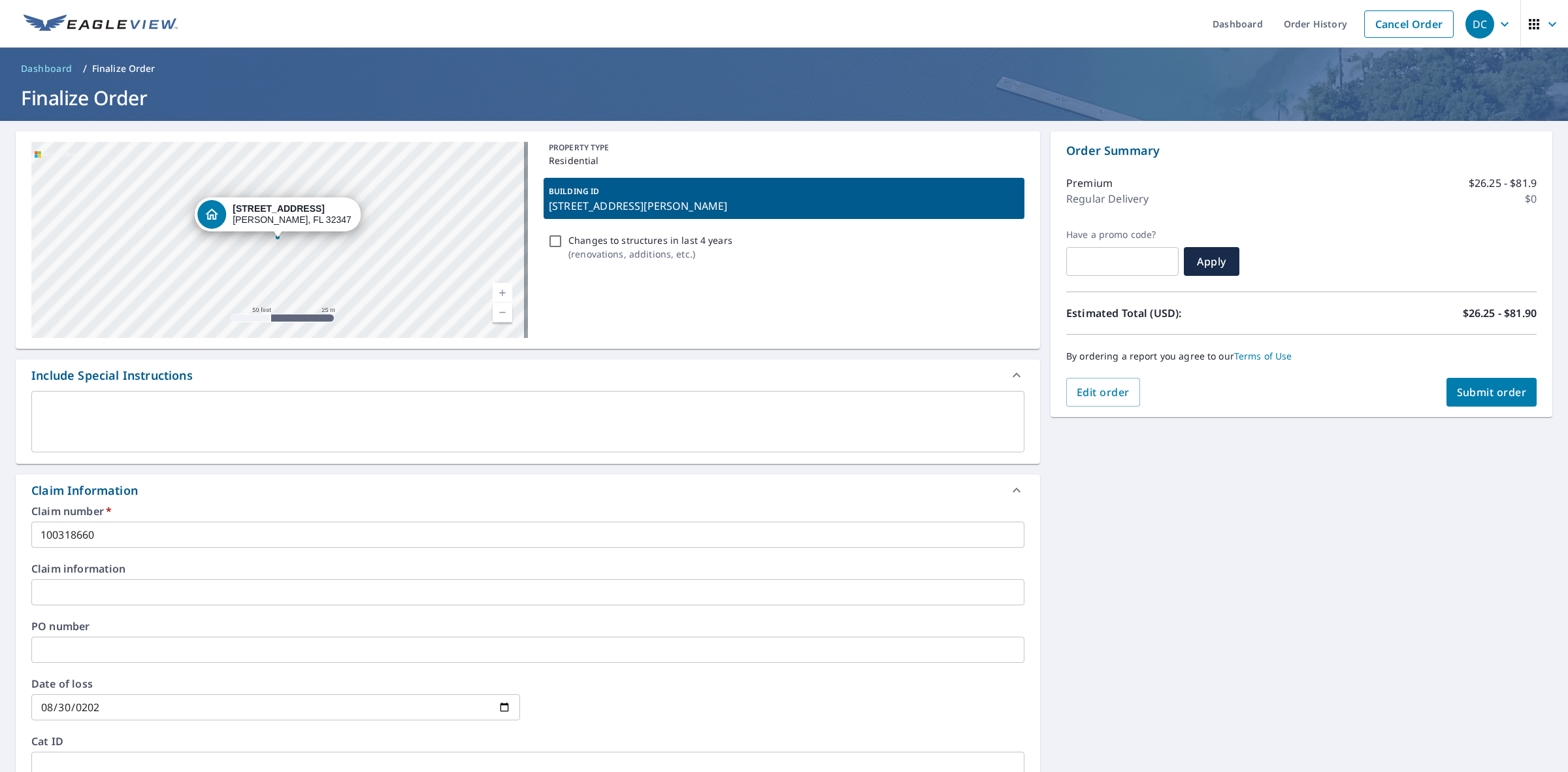
click at [1462, 397] on span "Submit order" at bounding box center [1491, 392] width 70 height 14
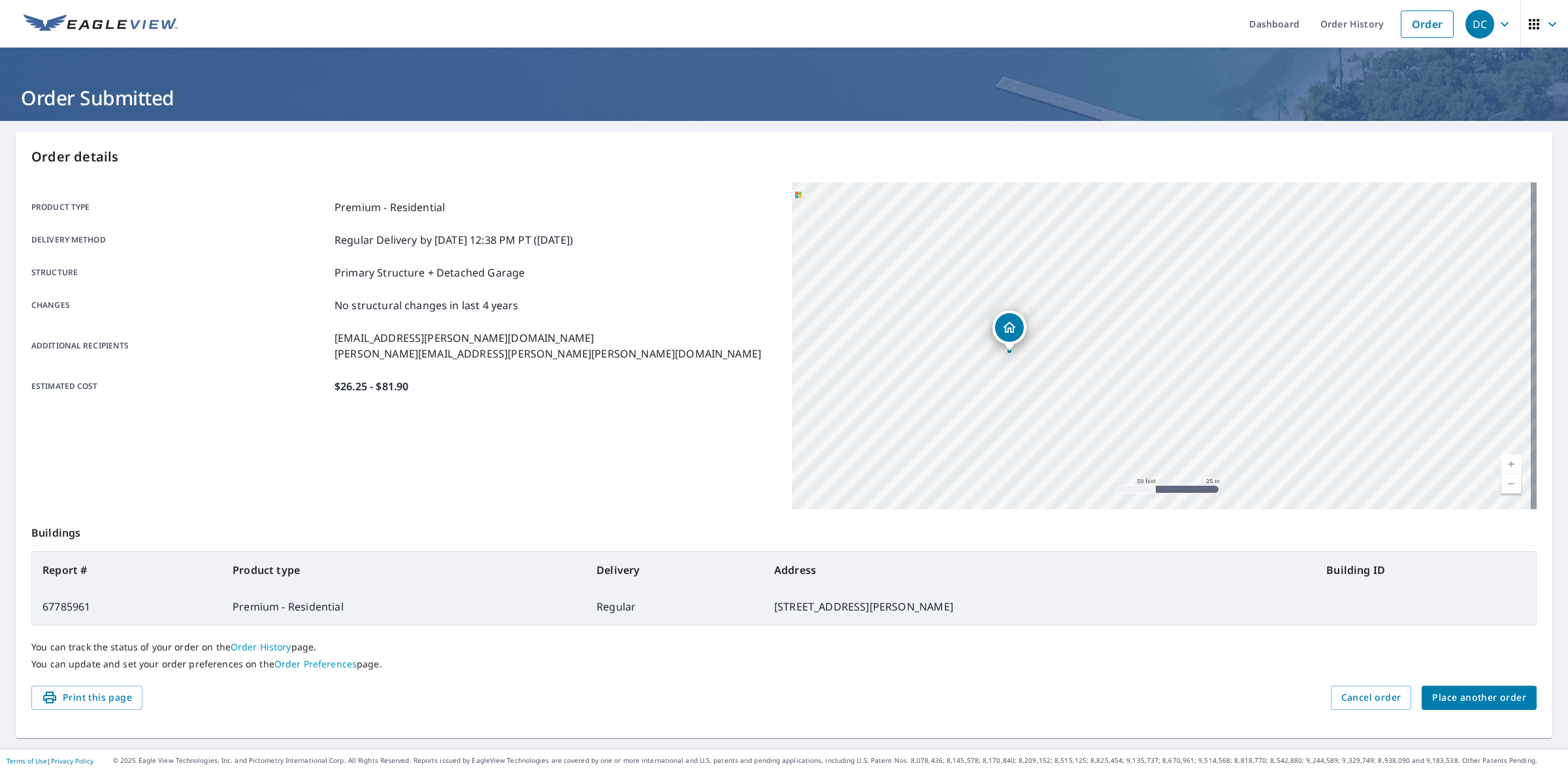
click at [1001, 322] on icon "Dropped pin, building 1, Residential property, 415 E Elm St Perry, FL 32347" at bounding box center [1009, 327] width 16 height 16
click at [1103, 324] on icon "Dropped pin, building 1, Residential property, 415 E Elm St Perry, FL 32347" at bounding box center [1095, 320] width 16 height 16
click at [1154, 324] on icon "Dropped pin, building 1, Residential property, 415 E Elm St Perry, FL 32347" at bounding box center [1161, 320] width 16 height 16
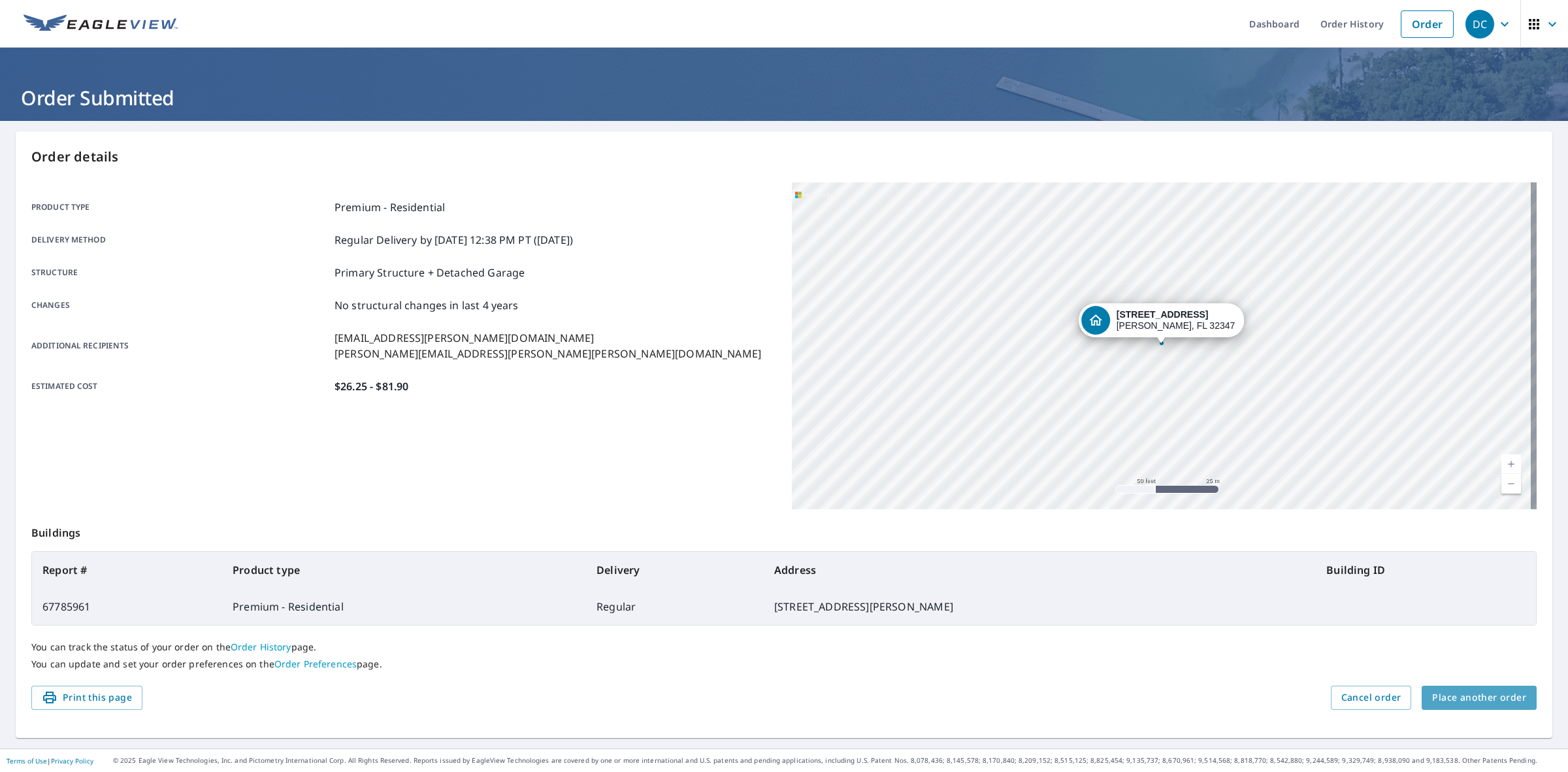
click at [1497, 704] on span "Place another order" at bounding box center [1479, 698] width 94 height 17
